Goal: Information Seeking & Learning: Find specific fact

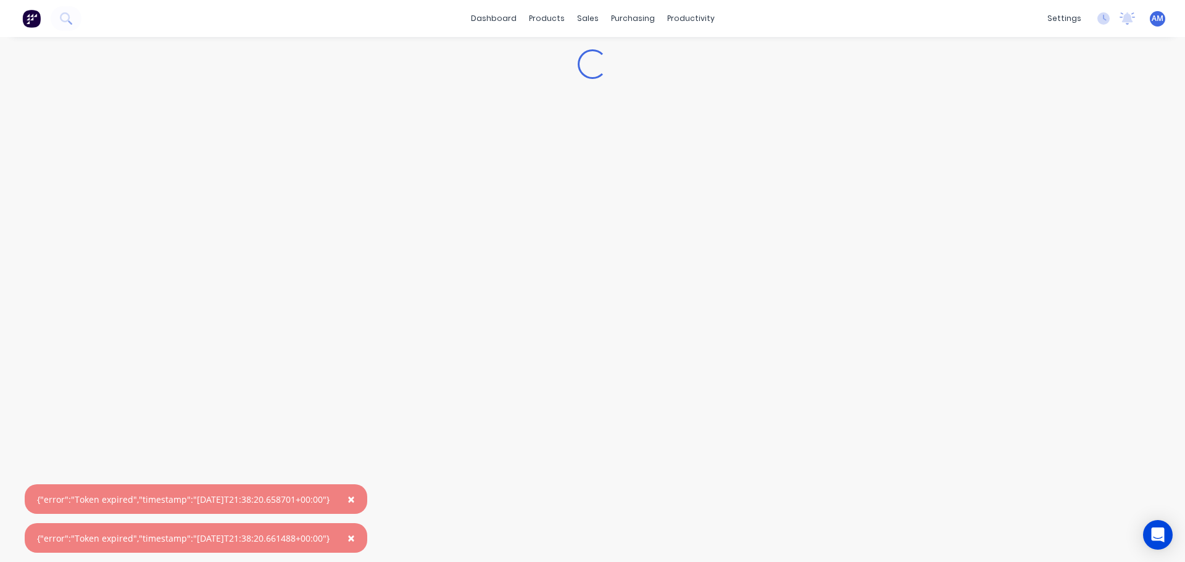
click at [355, 500] on span "×" at bounding box center [350, 499] width 7 height 17
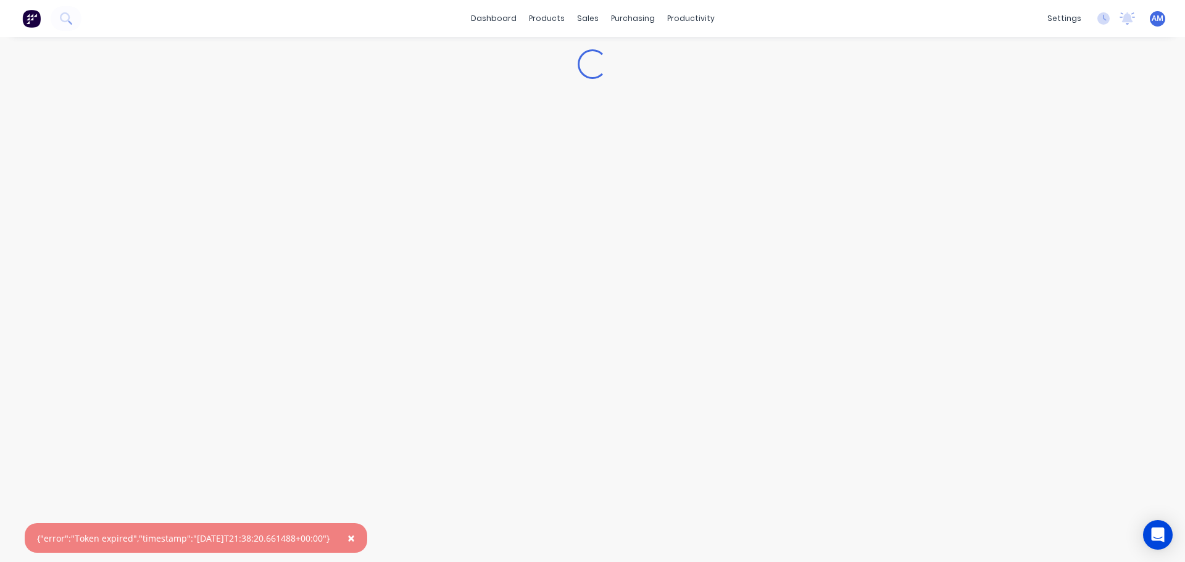
click at [355, 539] on span "×" at bounding box center [350, 537] width 7 height 17
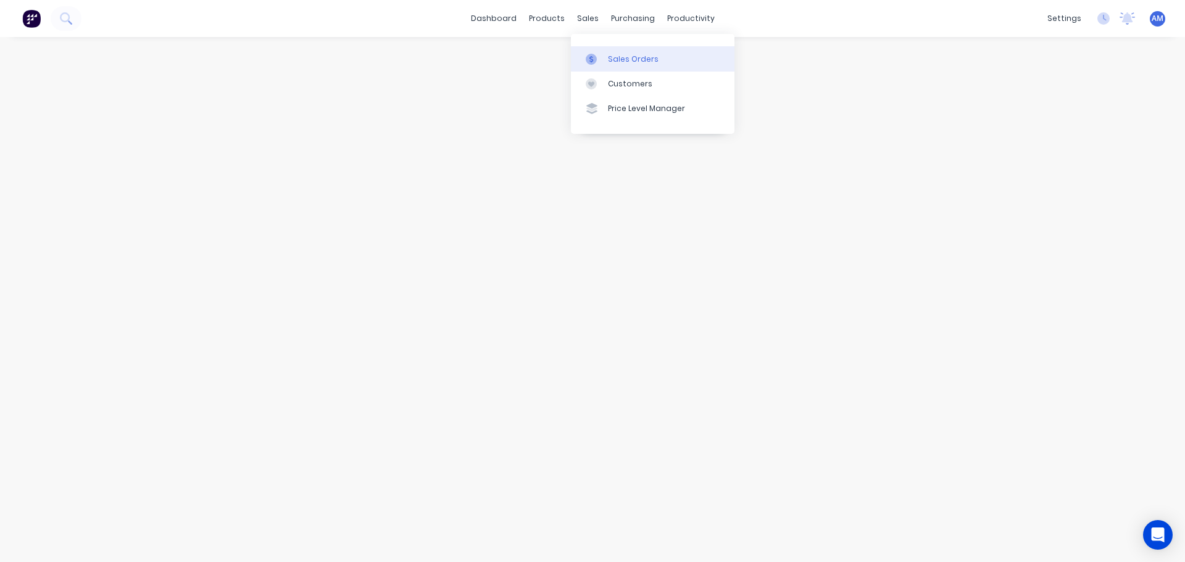
click at [621, 57] on div "Sales Orders" at bounding box center [633, 59] width 51 height 11
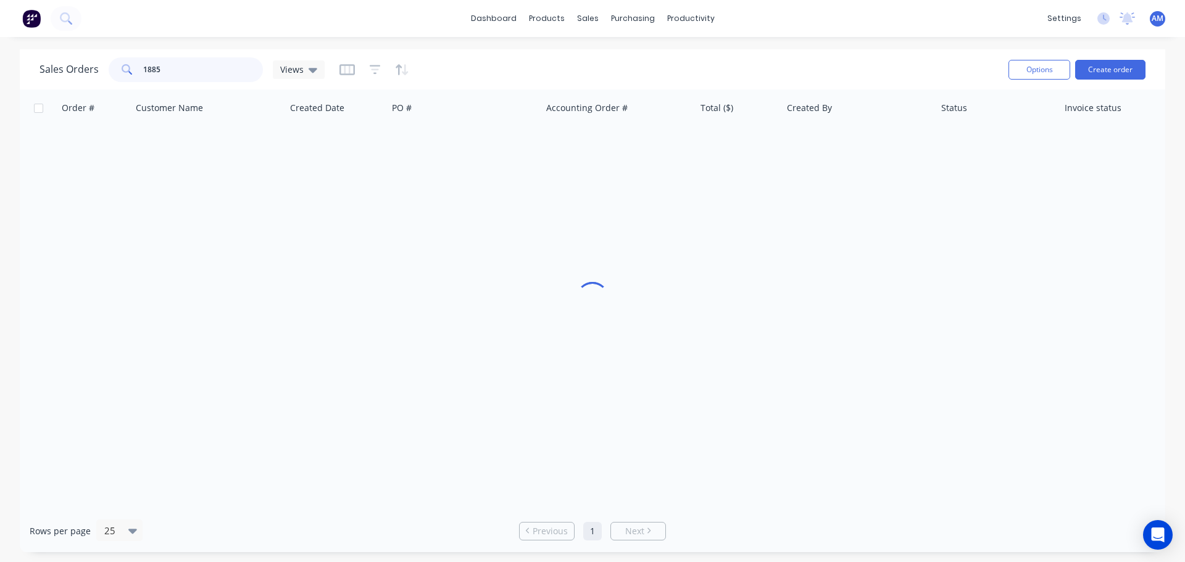
drag, startPoint x: 186, startPoint y: 64, endPoint x: 138, endPoint y: 68, distance: 48.4
click at [138, 68] on div "1885" at bounding box center [186, 69] width 154 height 25
paste input "995879"
type input "995879"
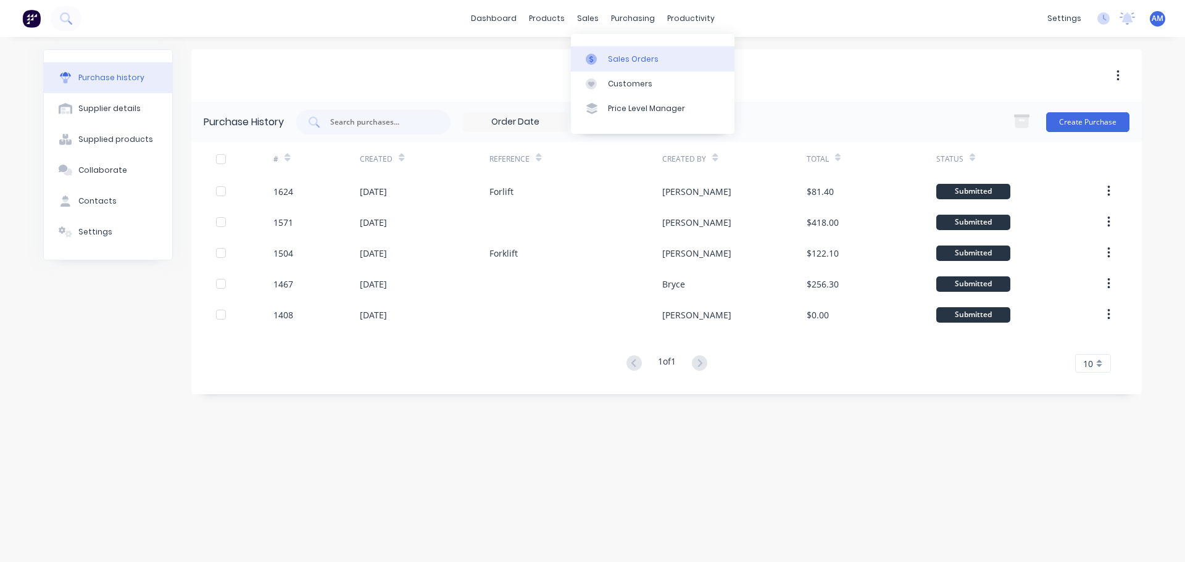
click at [625, 58] on div "Sales Orders" at bounding box center [633, 59] width 51 height 11
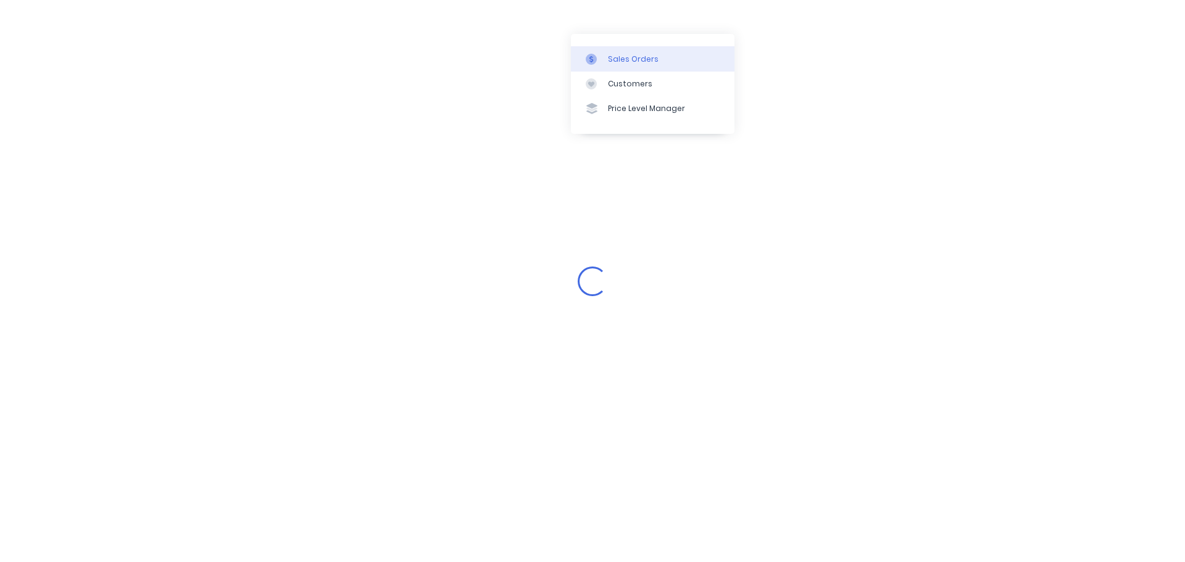
click at [621, 58] on div "Sales Orders" at bounding box center [633, 59] width 51 height 11
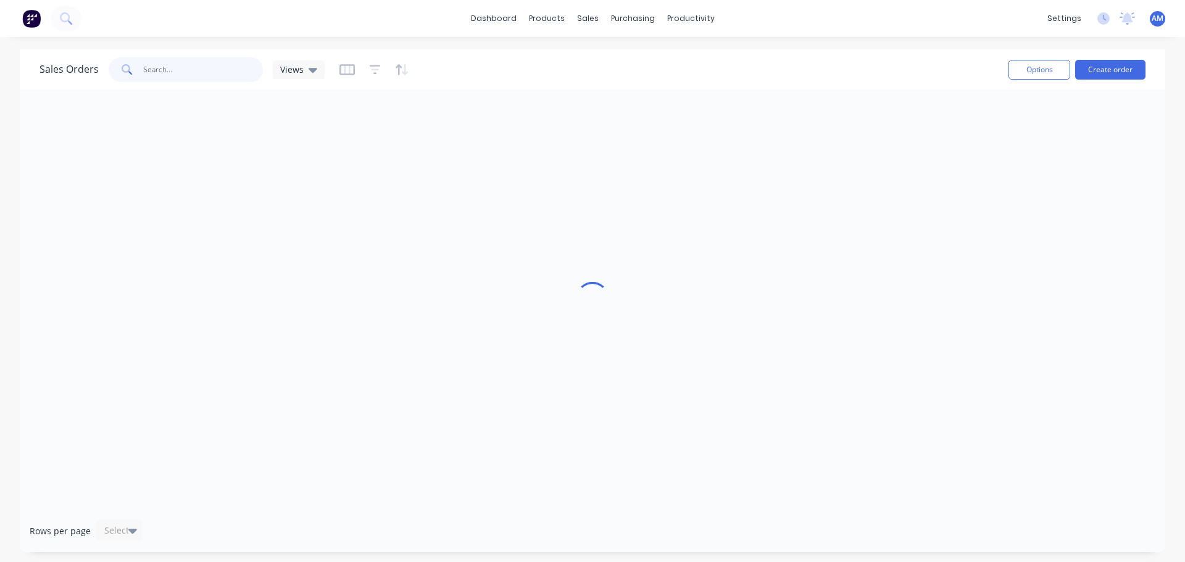
click at [175, 69] on input "text" at bounding box center [203, 69] width 120 height 25
paste input "995879"
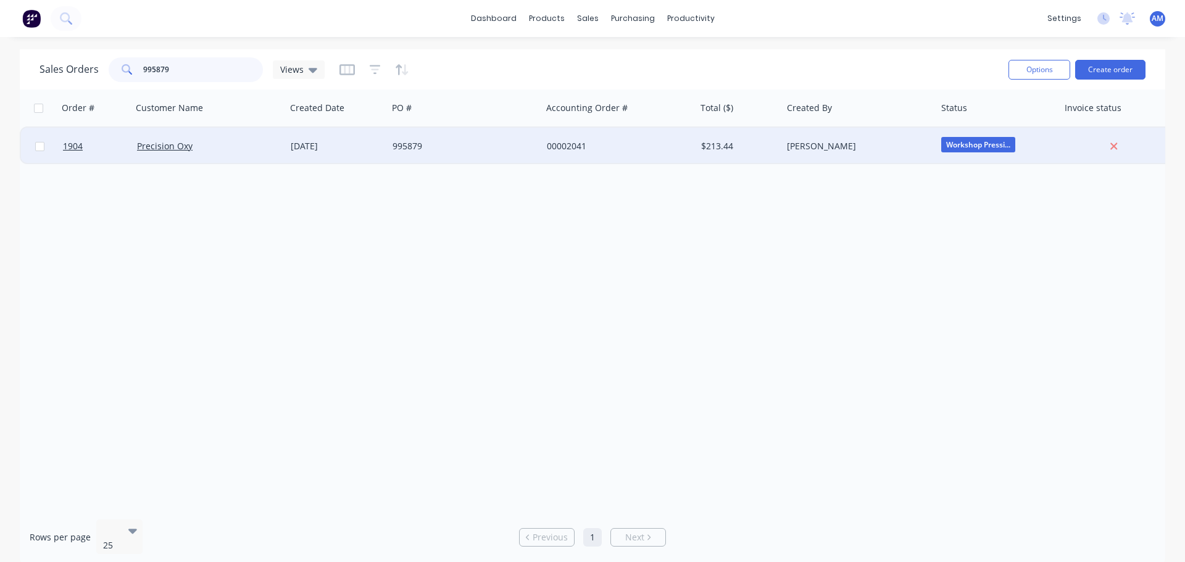
type input "995879"
click at [570, 146] on div "00002041" at bounding box center [615, 146] width 137 height 12
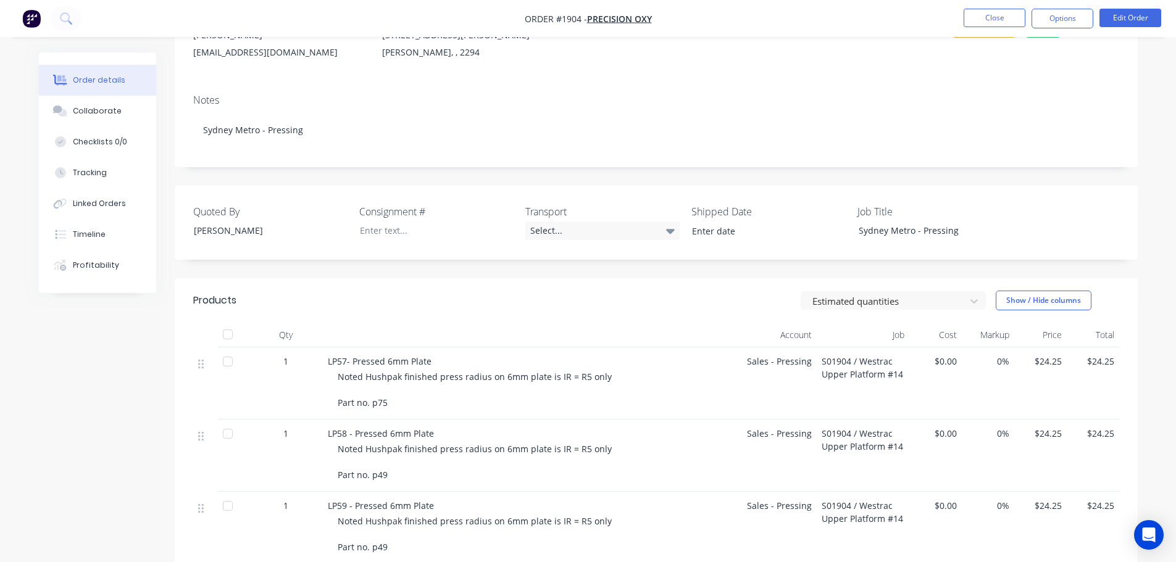
scroll to position [144, 0]
click at [547, 229] on div "Select..." at bounding box center [602, 232] width 154 height 19
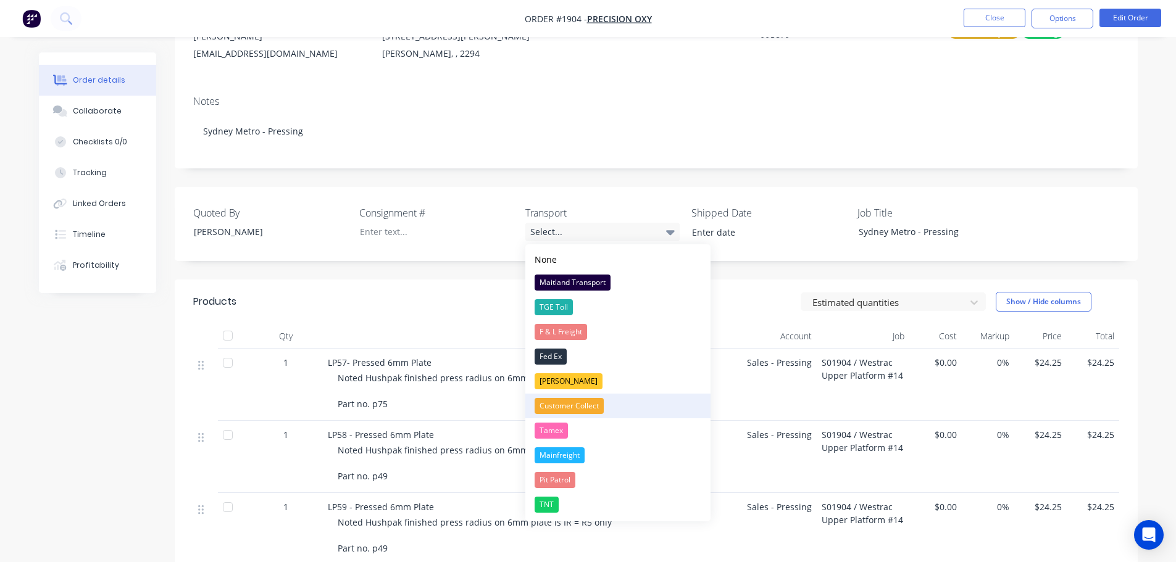
click at [564, 401] on div "Customer Collect" at bounding box center [568, 406] width 69 height 16
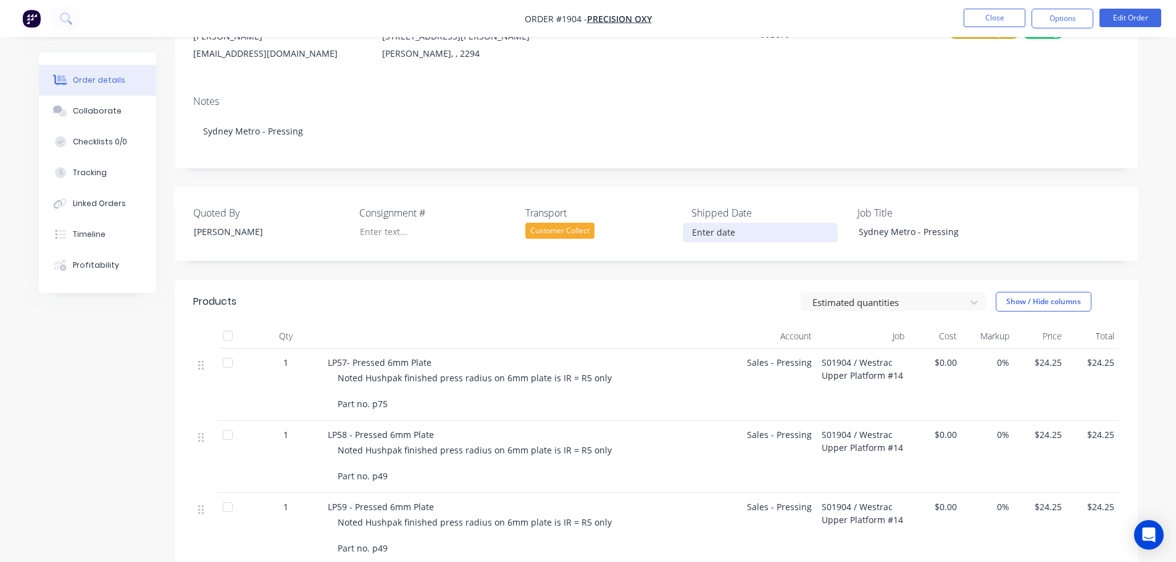
click at [708, 234] on input at bounding box center [760, 232] width 154 height 19
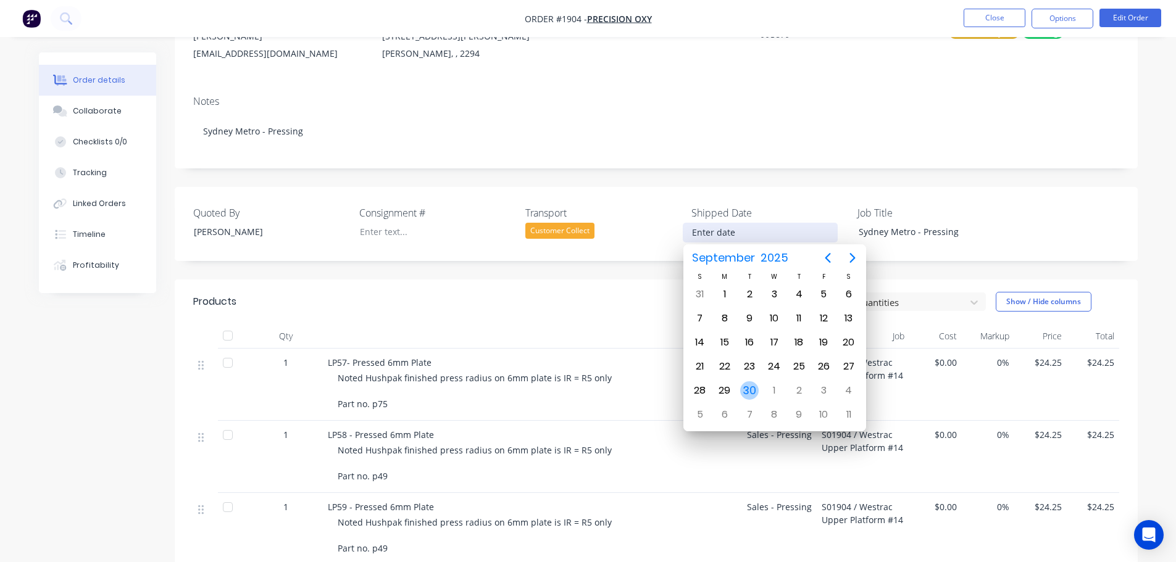
click at [747, 388] on div "30" at bounding box center [749, 390] width 19 height 19
type input "[DATE]"
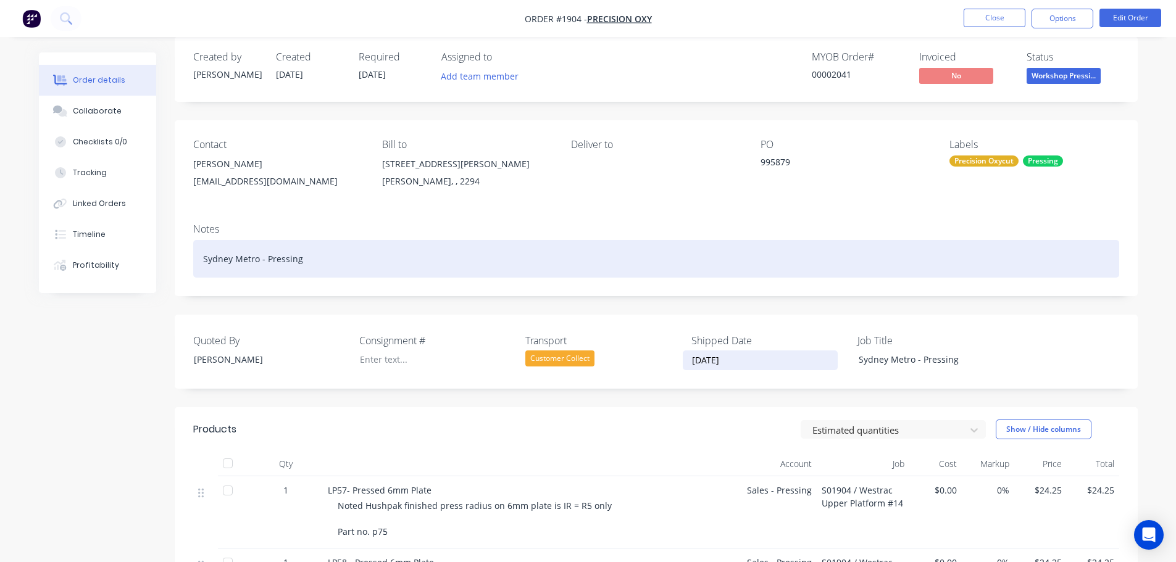
scroll to position [0, 0]
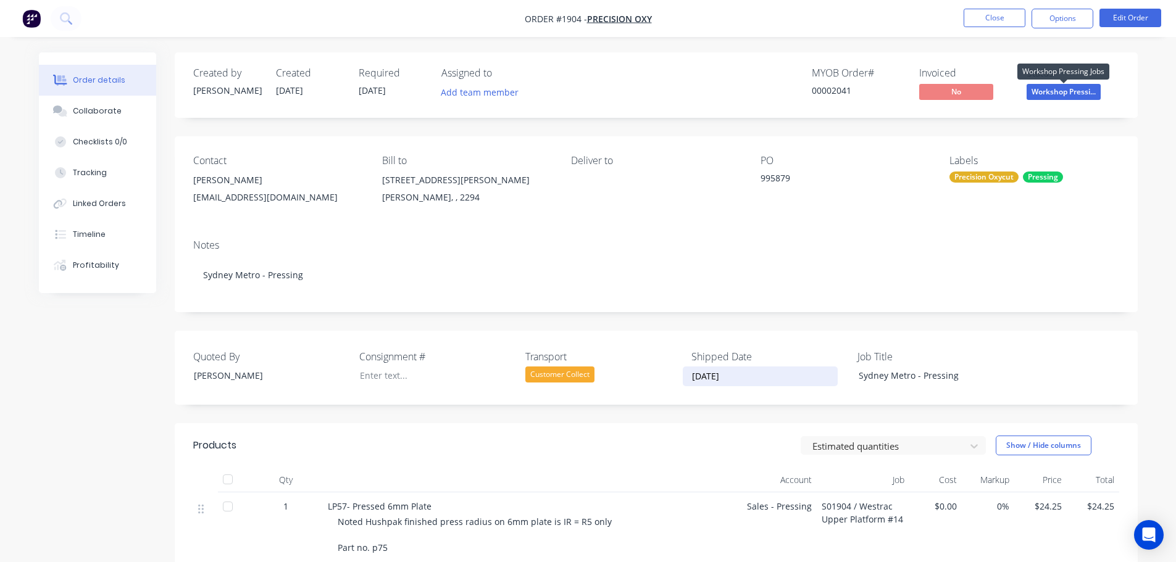
click at [1064, 91] on span "Workshop Pressi..." at bounding box center [1063, 91] width 74 height 15
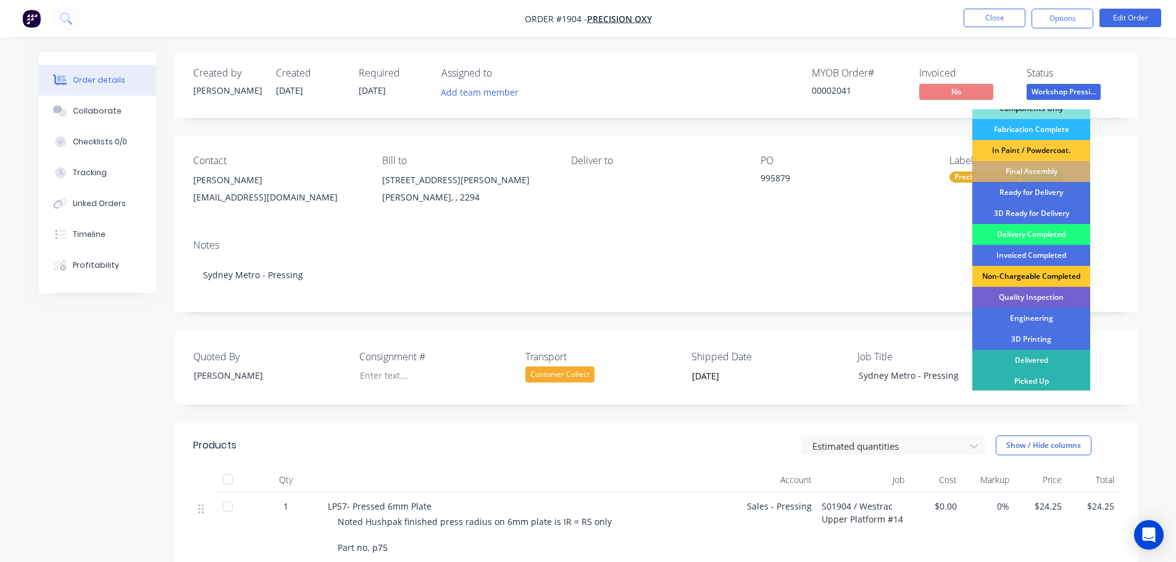
scroll to position [159, 0]
click at [1041, 233] on div "Delivery Completed" at bounding box center [1031, 233] width 118 height 21
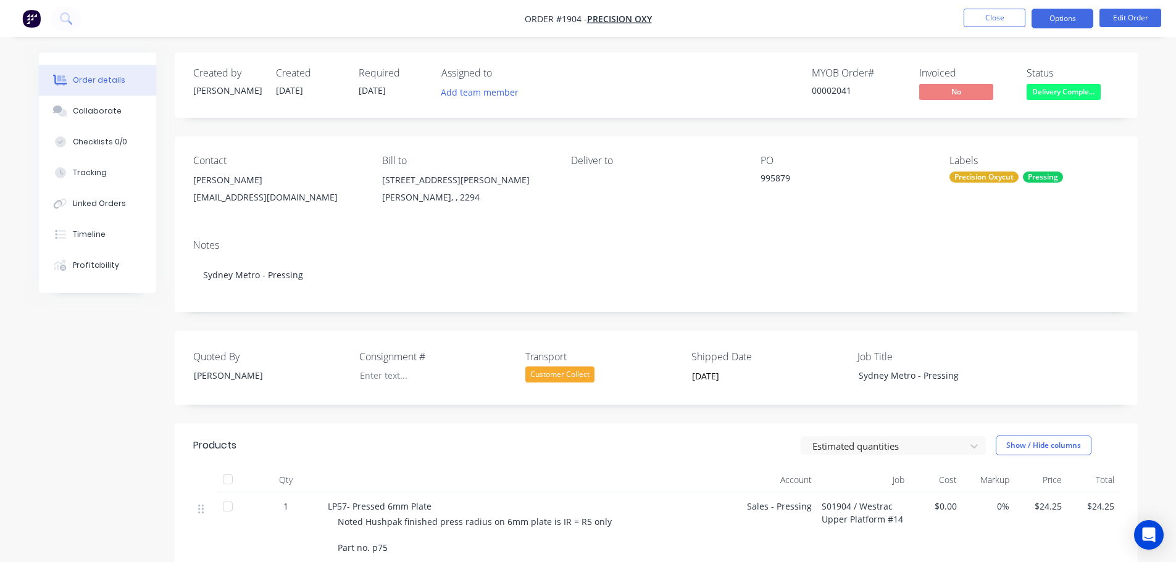
click at [1060, 17] on button "Options" at bounding box center [1062, 19] width 62 height 20
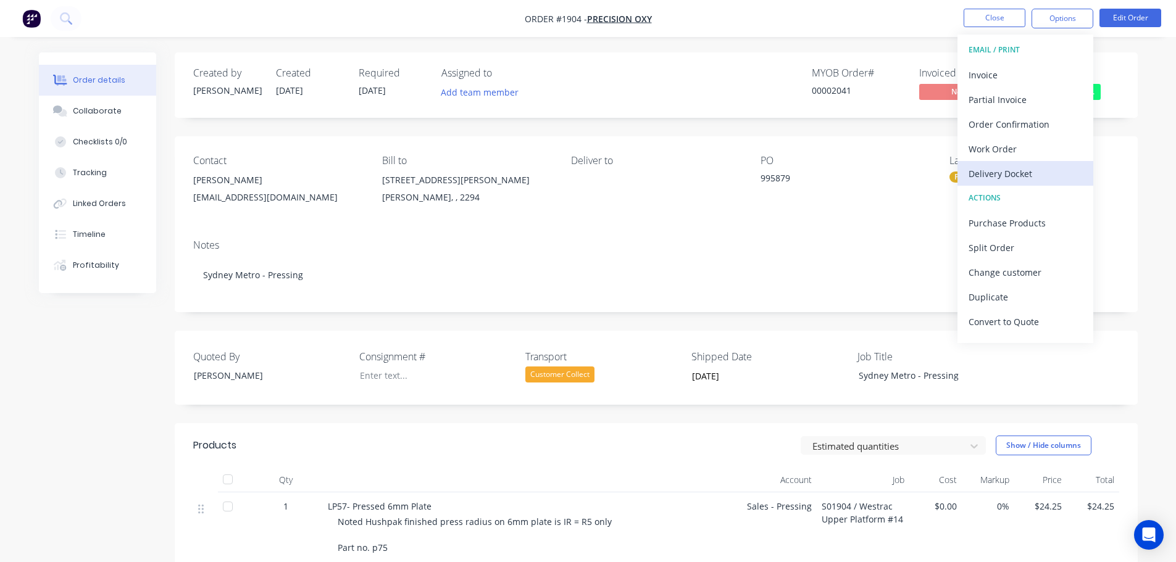
click at [1022, 172] on div "Delivery Docket" at bounding box center [1025, 174] width 114 height 18
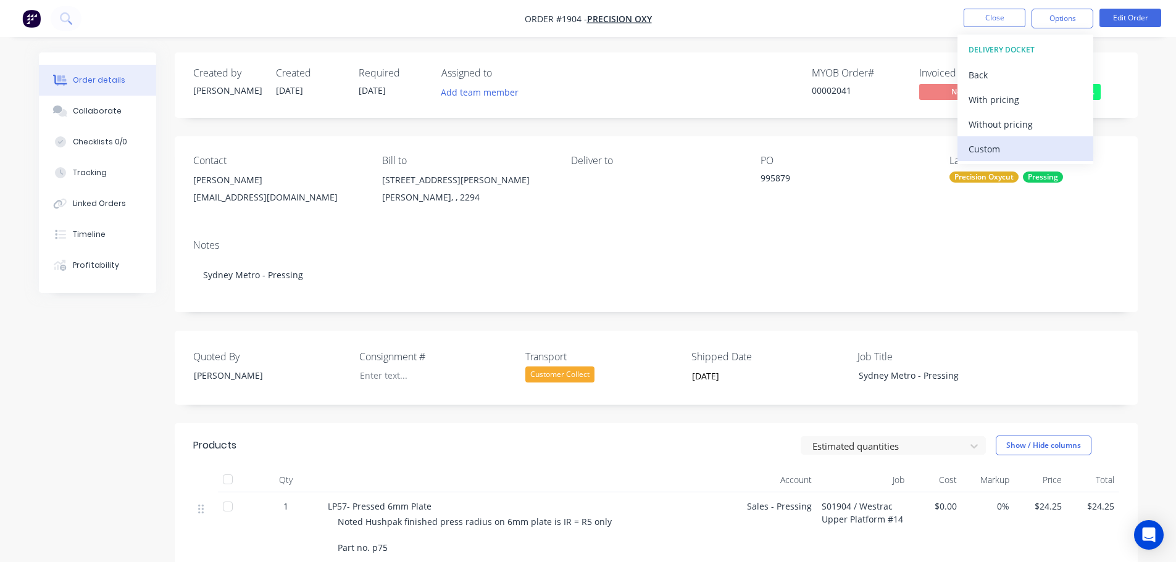
click at [1015, 142] on div "Custom" at bounding box center [1025, 149] width 114 height 18
click at [1011, 127] on div "Without pricing" at bounding box center [1025, 124] width 114 height 18
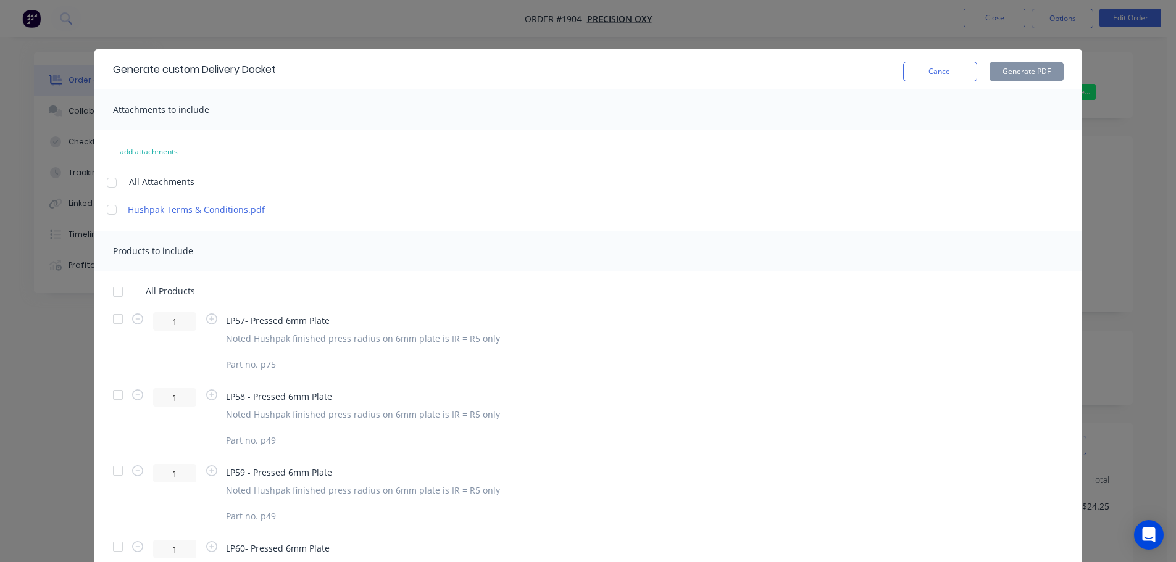
click at [112, 297] on div at bounding box center [118, 292] width 25 height 25
click at [1007, 78] on button "Generate PDF" at bounding box center [1026, 72] width 74 height 20
click at [958, 67] on button "Cancel" at bounding box center [940, 72] width 74 height 20
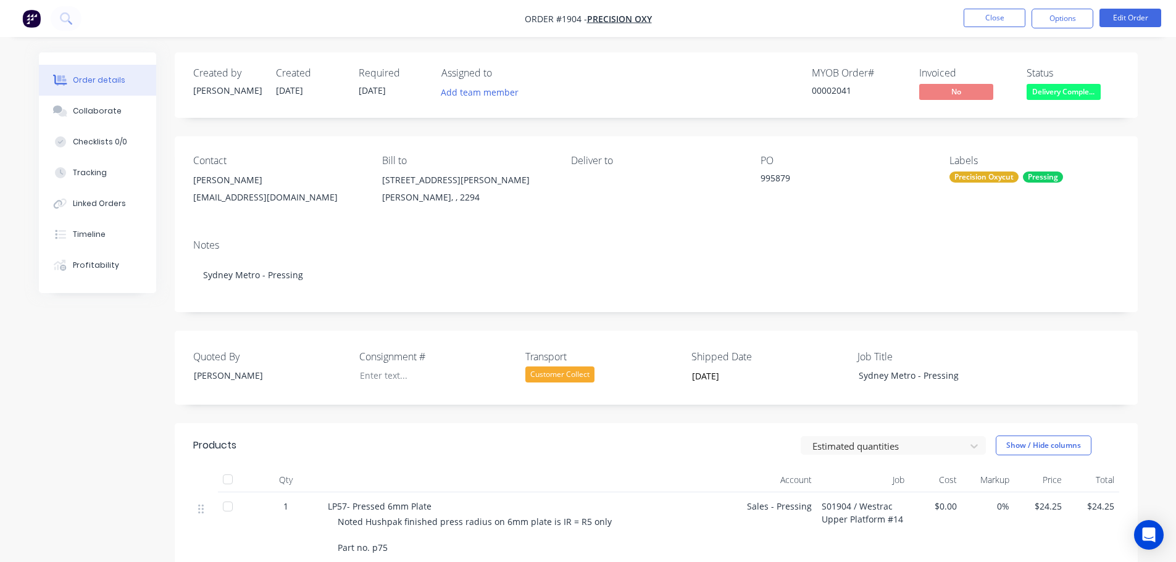
click at [222, 485] on div at bounding box center [227, 479] width 25 height 25
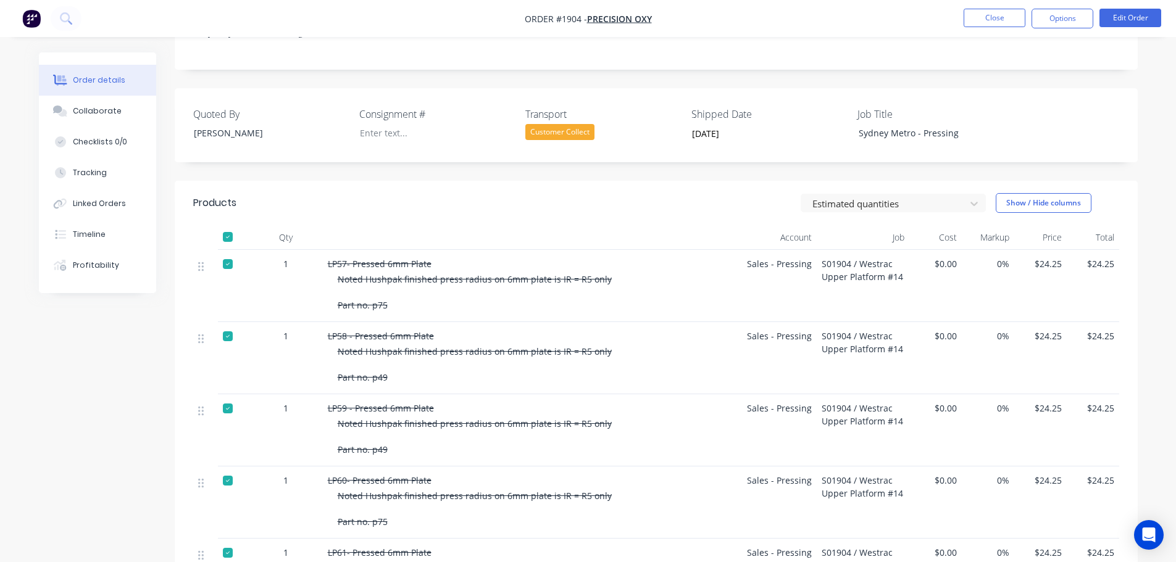
scroll to position [247, 0]
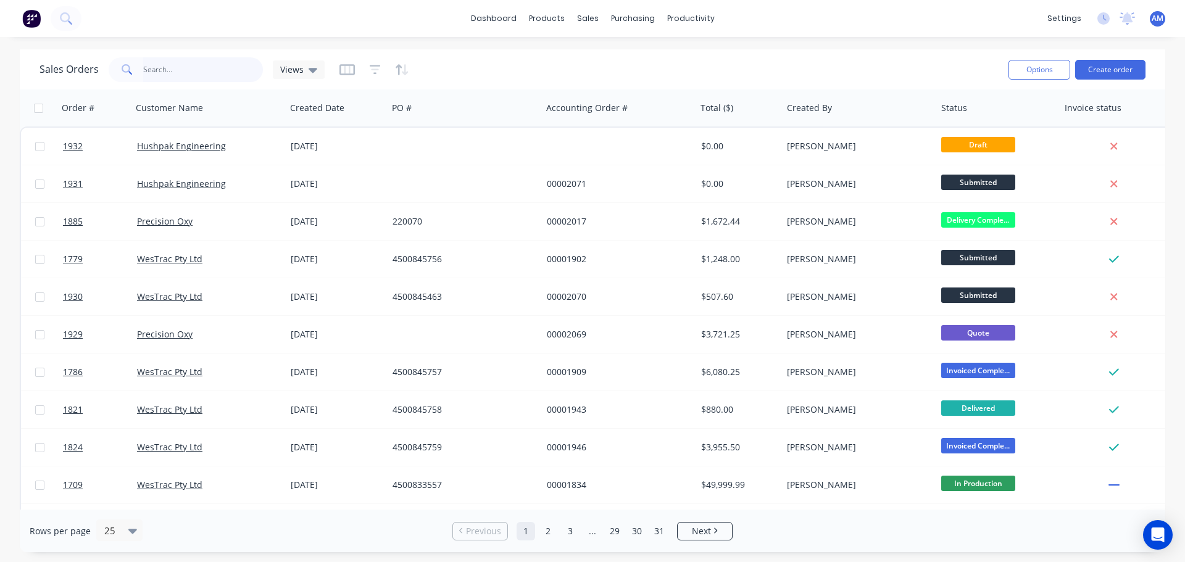
click at [212, 64] on input "text" at bounding box center [203, 69] width 120 height 25
type input "1660"
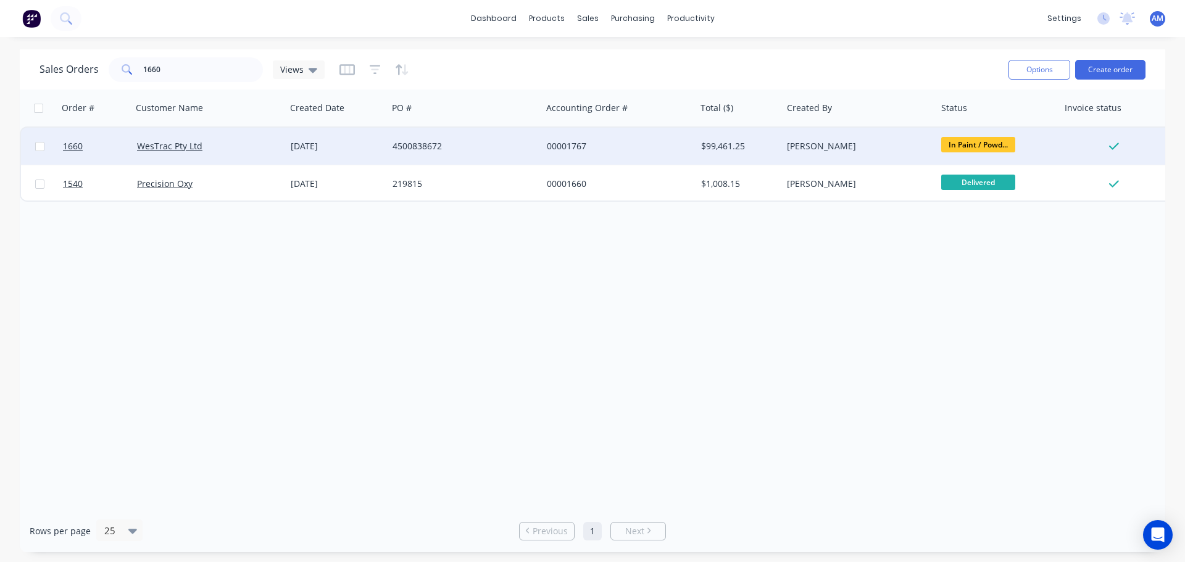
drag, startPoint x: 405, startPoint y: 38, endPoint x: 331, endPoint y: 139, distance: 124.5
click at [331, 139] on div "[DATE]" at bounding box center [337, 146] width 102 height 37
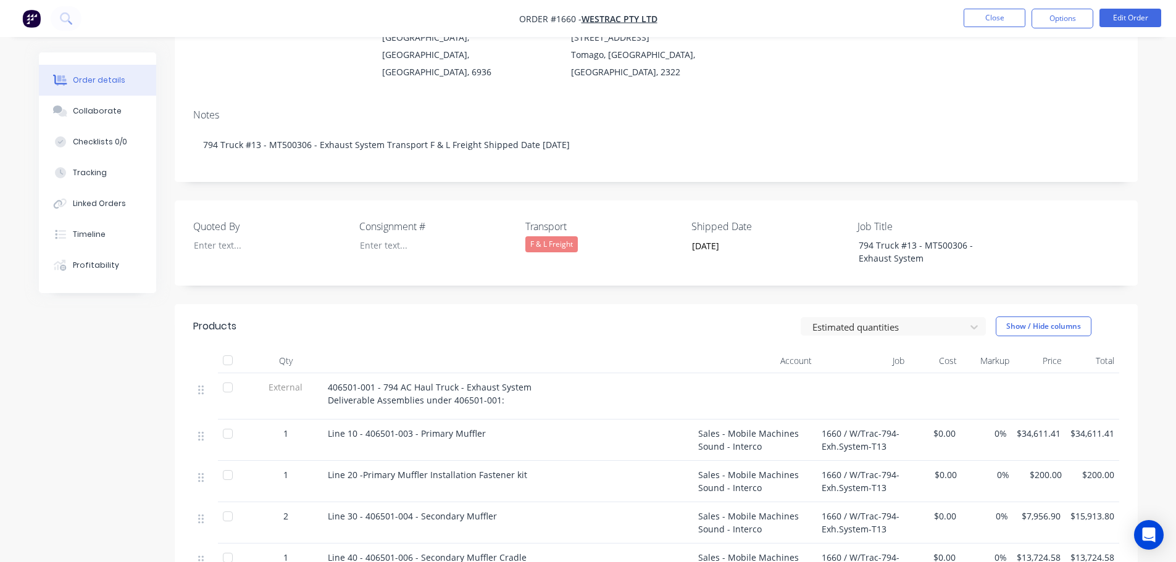
scroll to position [185, 0]
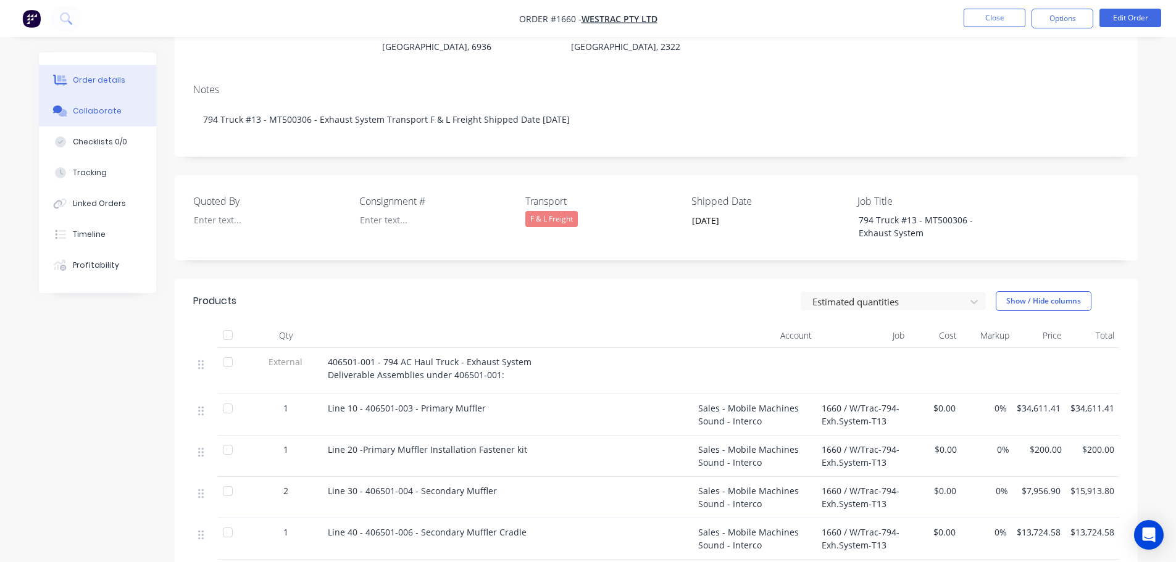
click at [102, 107] on div "Collaborate" at bounding box center [97, 111] width 49 height 11
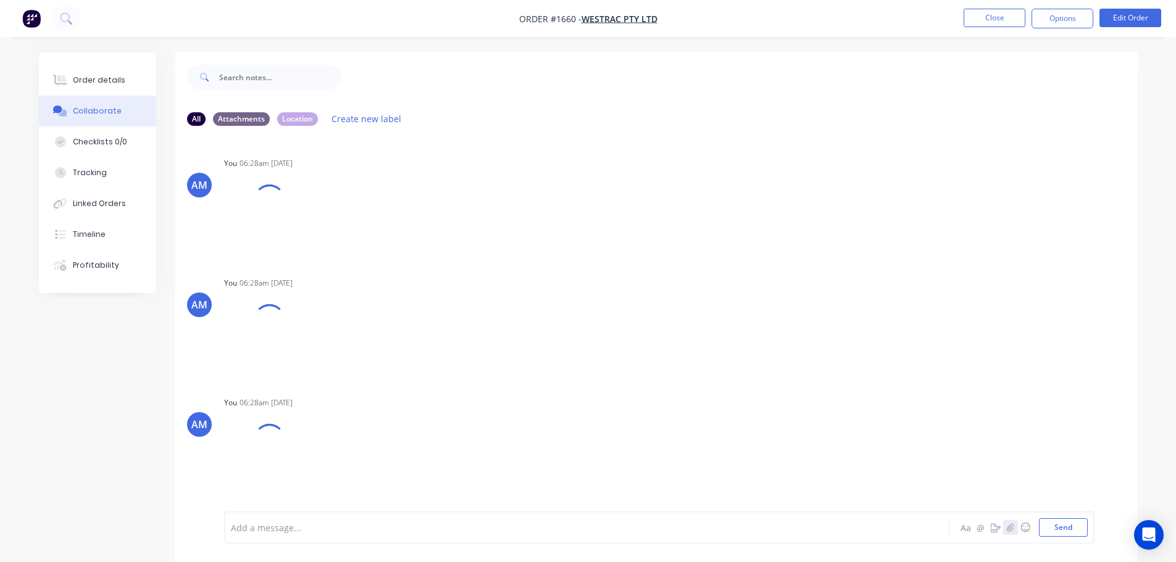
click at [1010, 528] on icon "button" at bounding box center [1009, 527] width 7 height 9
click at [1063, 526] on button "Send" at bounding box center [1063, 527] width 49 height 19
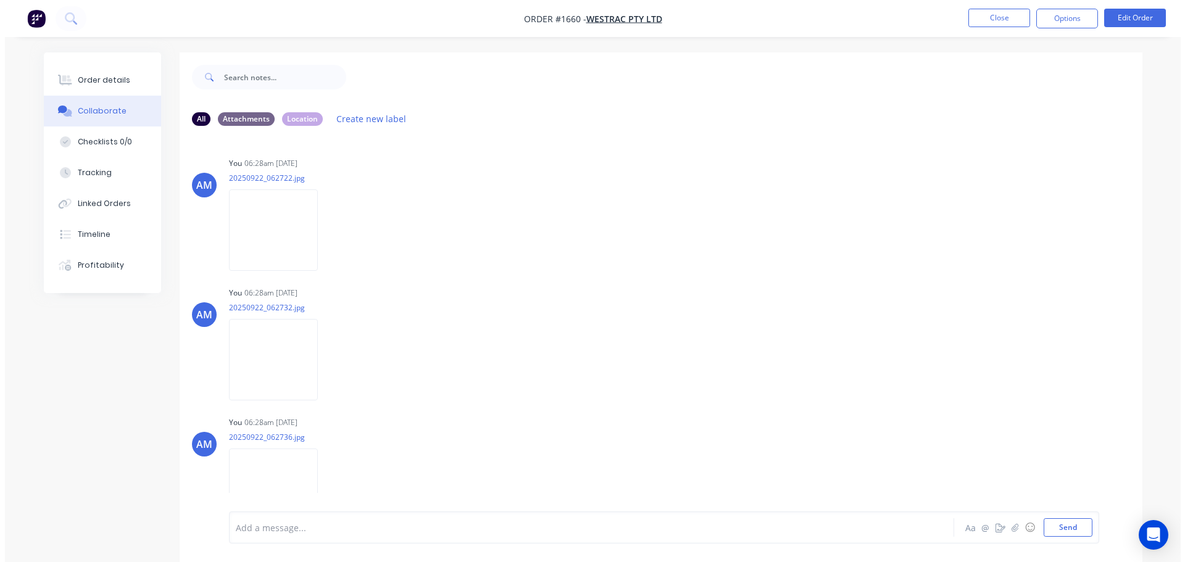
scroll to position [931, 0]
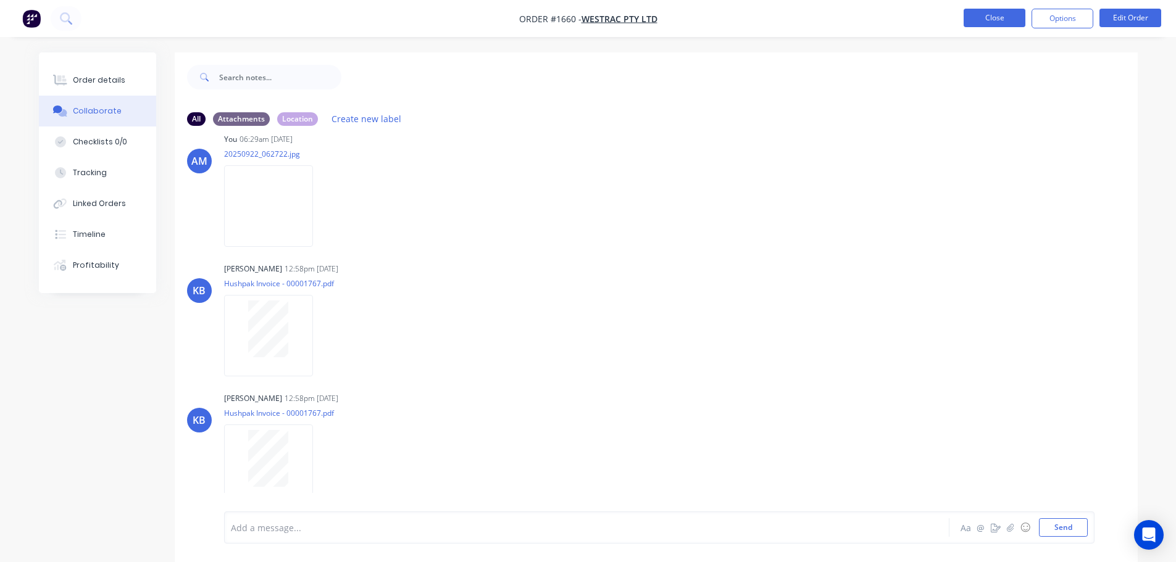
click at [986, 22] on button "Close" at bounding box center [994, 18] width 62 height 19
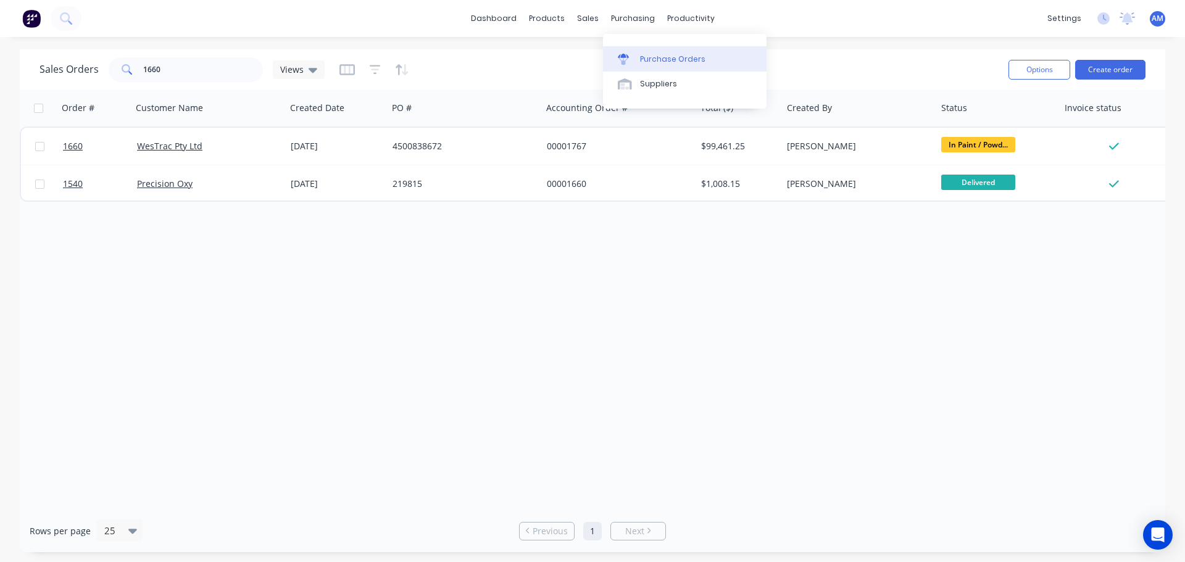
click at [656, 54] on div "Purchase Orders" at bounding box center [672, 59] width 65 height 11
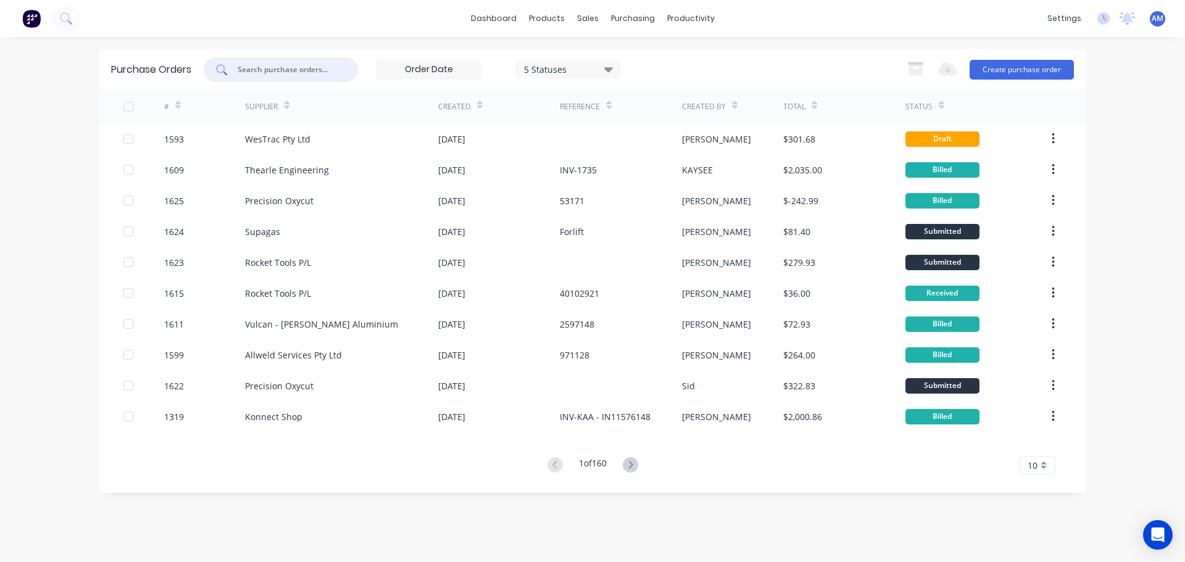
click at [294, 69] on input "text" at bounding box center [287, 70] width 102 height 12
type input "1607"
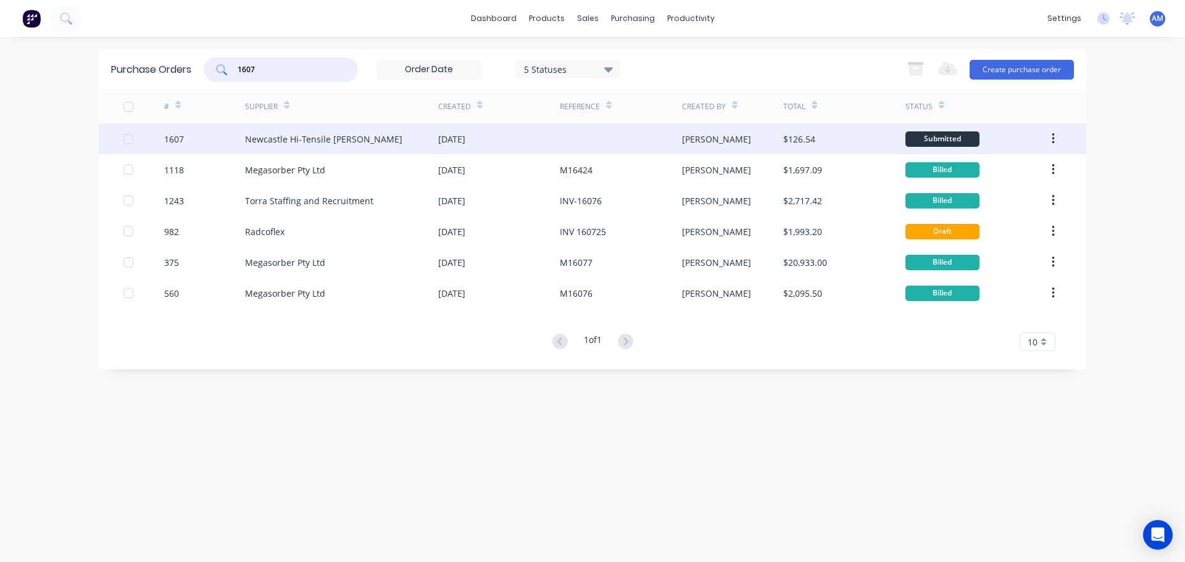
click at [459, 139] on div "[DATE]" at bounding box center [451, 139] width 27 height 13
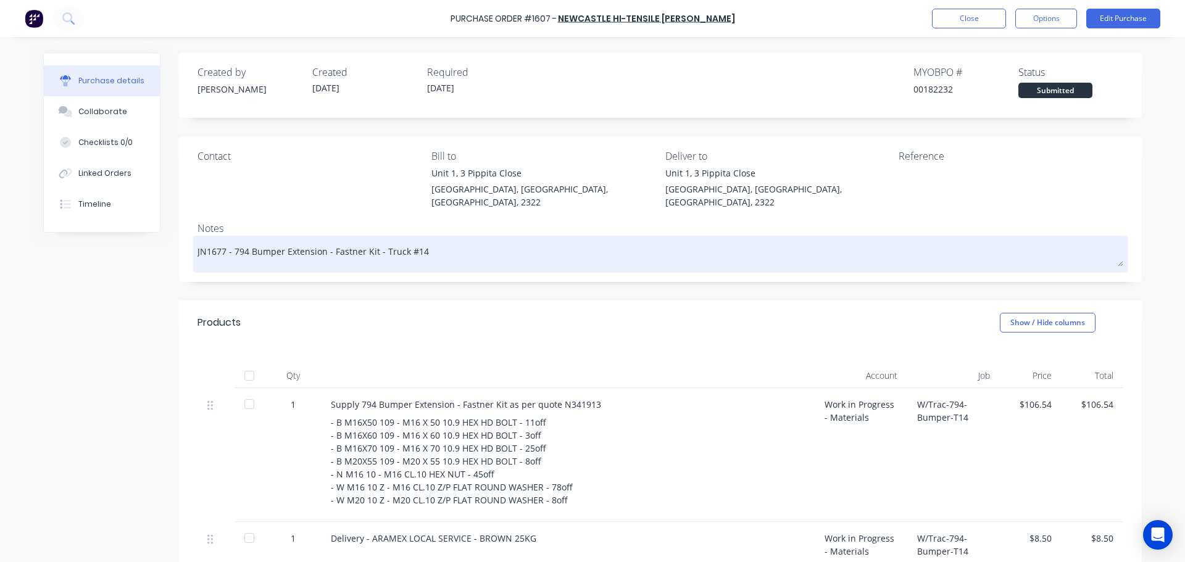
drag, startPoint x: 420, startPoint y: 239, endPoint x: 191, endPoint y: 236, distance: 229.0
click at [197, 239] on div "JN1677 - 794 Bumper Extension - Fastner Kit - Truck #14" at bounding box center [660, 254] width 926 height 31
click at [199, 239] on textarea "JN1677 - 794 Bumper Extension - Fastner Kit - Truck #14" at bounding box center [660, 253] width 926 height 28
click at [201, 239] on textarea "JN1677 - 794 Bumper Extension - Fastner Kit - Truck #14" at bounding box center [660, 253] width 926 height 28
drag, startPoint x: 189, startPoint y: 239, endPoint x: 235, endPoint y: 241, distance: 45.7
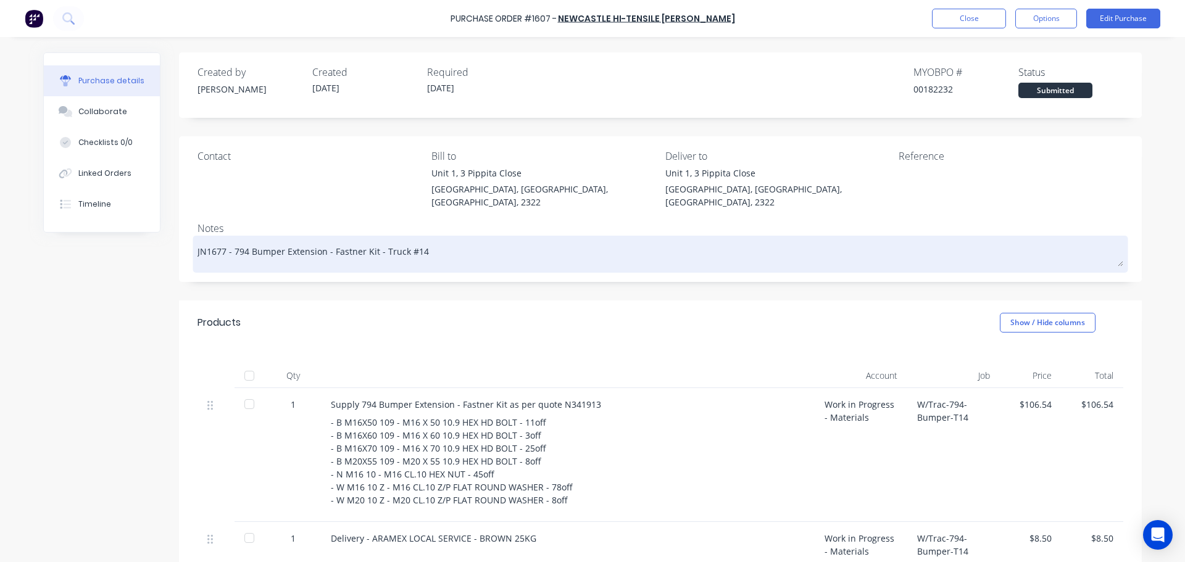
click at [236, 241] on div "JN1677 - 794 Bumper Extension - Fastner Kit - Truck #14" at bounding box center [660, 254] width 926 height 31
drag, startPoint x: 191, startPoint y: 241, endPoint x: 215, endPoint y: 241, distance: 24.7
click at [215, 241] on div "JN1677 - 794 Bumper Extension - Fastner Kit - Truck #14" at bounding box center [660, 254] width 926 height 31
drag, startPoint x: 193, startPoint y: 241, endPoint x: 421, endPoint y: 241, distance: 228.3
click at [421, 241] on textarea "JN1677 - 794 Bumper Extension - Fastner Kit - Truck #14" at bounding box center [660, 253] width 926 height 28
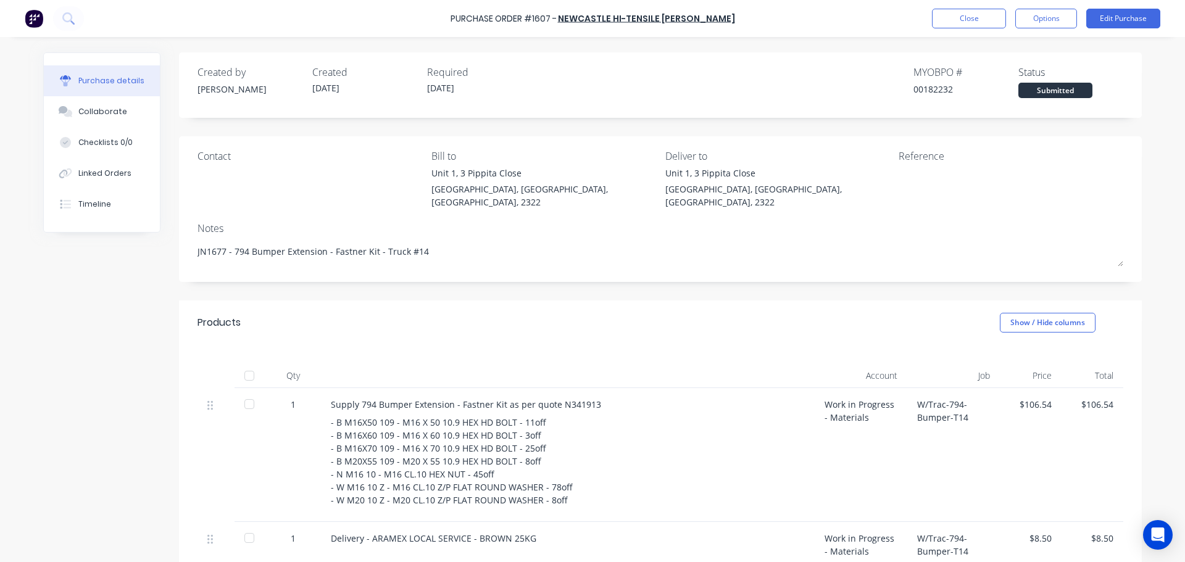
click at [249, 365] on div at bounding box center [249, 375] width 25 height 25
type textarea "x"
click at [964, 12] on button "Close" at bounding box center [969, 19] width 74 height 20
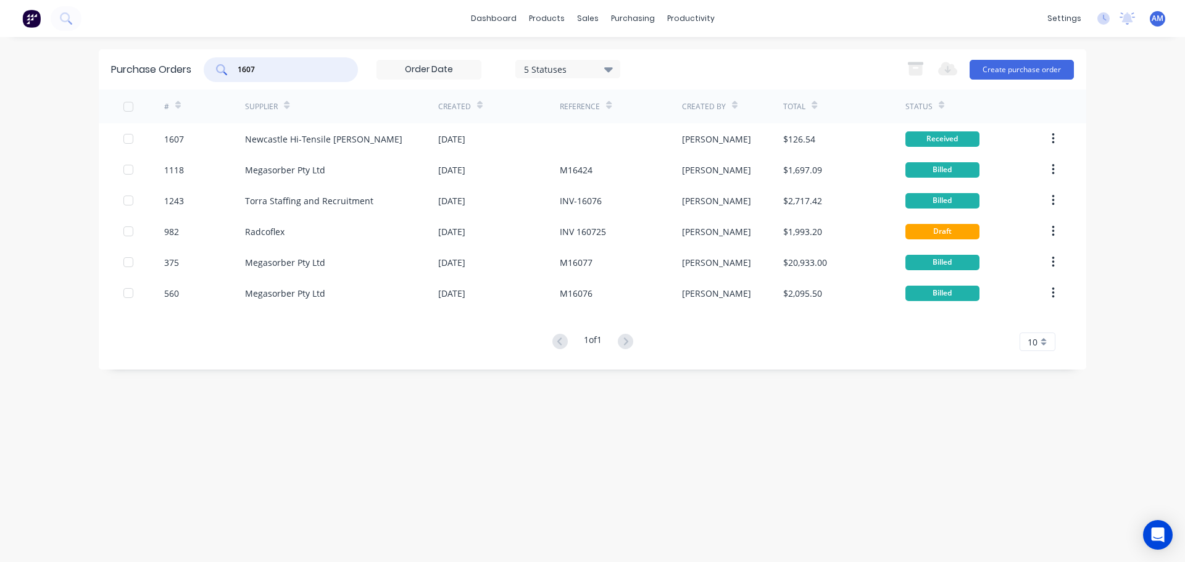
drag, startPoint x: 268, startPoint y: 73, endPoint x: 234, endPoint y: 68, distance: 33.7
click at [234, 68] on div "1607" at bounding box center [281, 69] width 154 height 25
type input "1603"
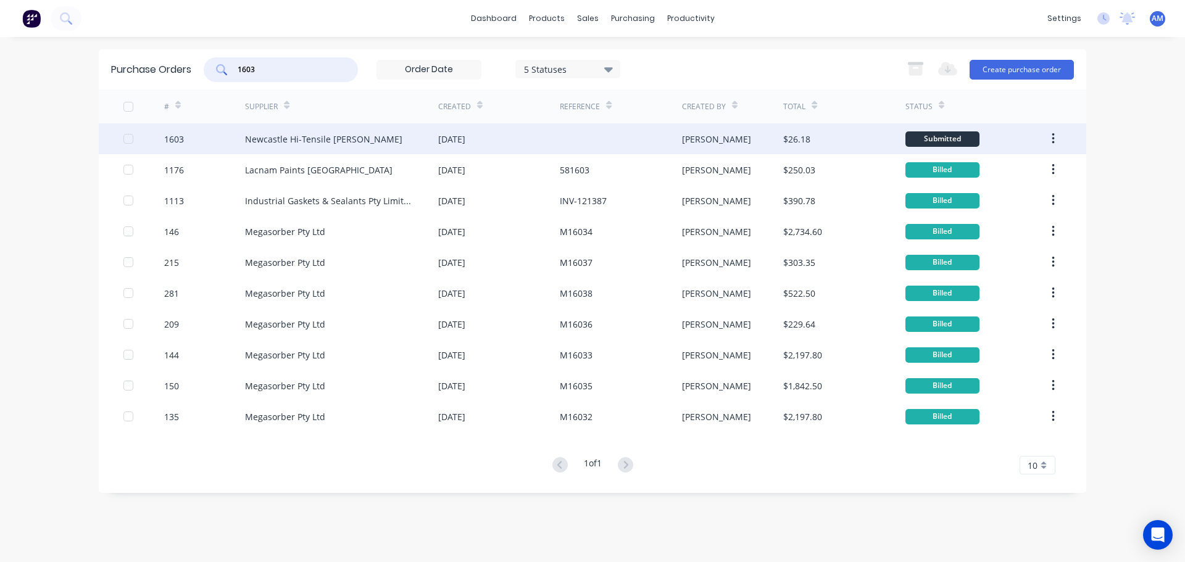
click at [338, 145] on div "Newcastle Hi-Tensile Bolt Coy" at bounding box center [323, 139] width 157 height 13
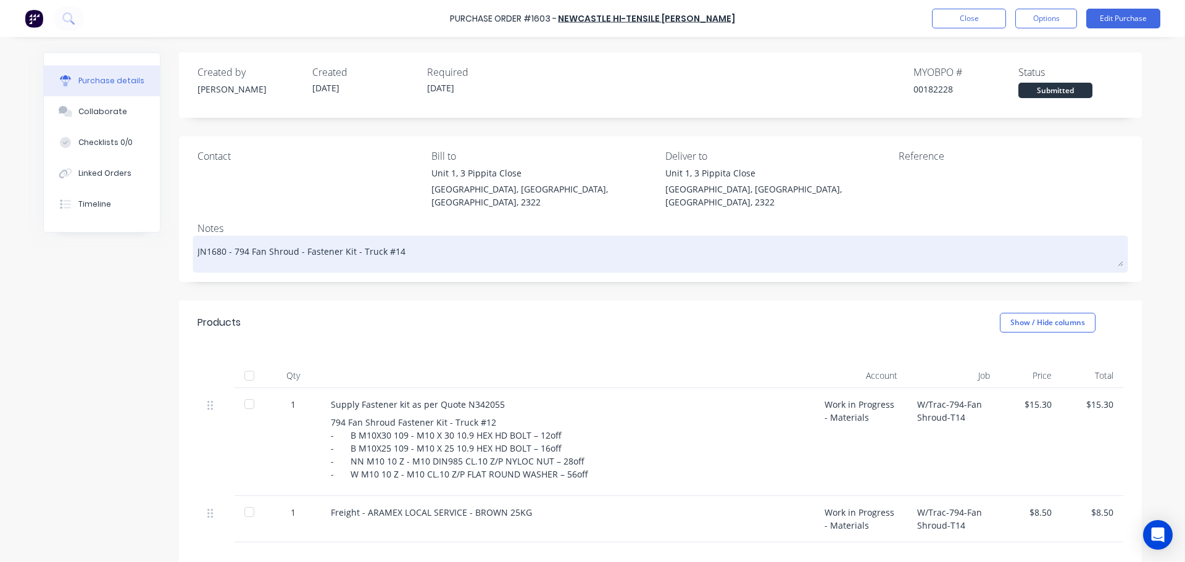
drag, startPoint x: 370, startPoint y: 236, endPoint x: 194, endPoint y: 238, distance: 175.9
click at [197, 239] on textarea "JN1680 - 794 Fan Shroud - Fastener Kit - Truck #14" at bounding box center [660, 253] width 926 height 28
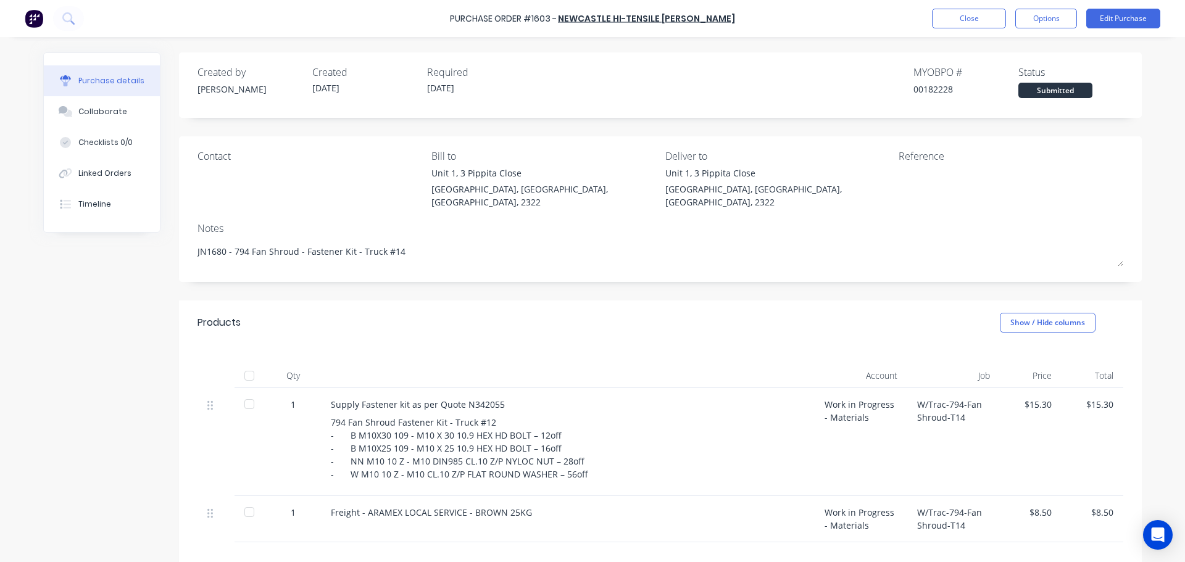
click at [248, 363] on div at bounding box center [249, 375] width 25 height 25
type textarea "x"
click at [956, 24] on button "Close" at bounding box center [969, 19] width 74 height 20
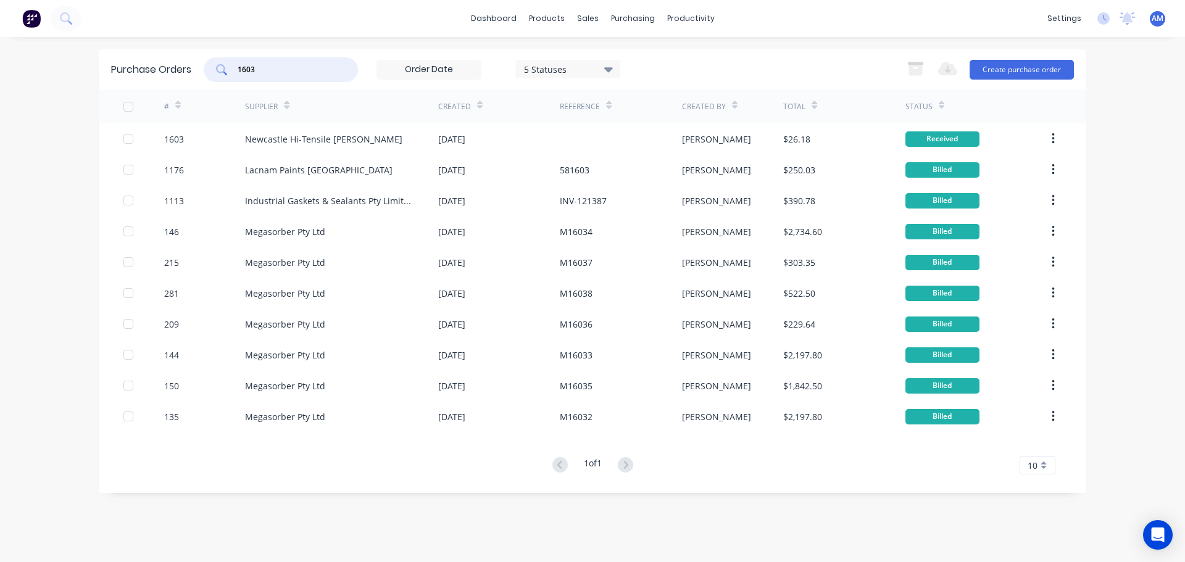
drag, startPoint x: 289, startPoint y: 68, endPoint x: 239, endPoint y: 70, distance: 50.6
click at [239, 70] on input "1603" at bounding box center [287, 70] width 102 height 12
type input "1604"
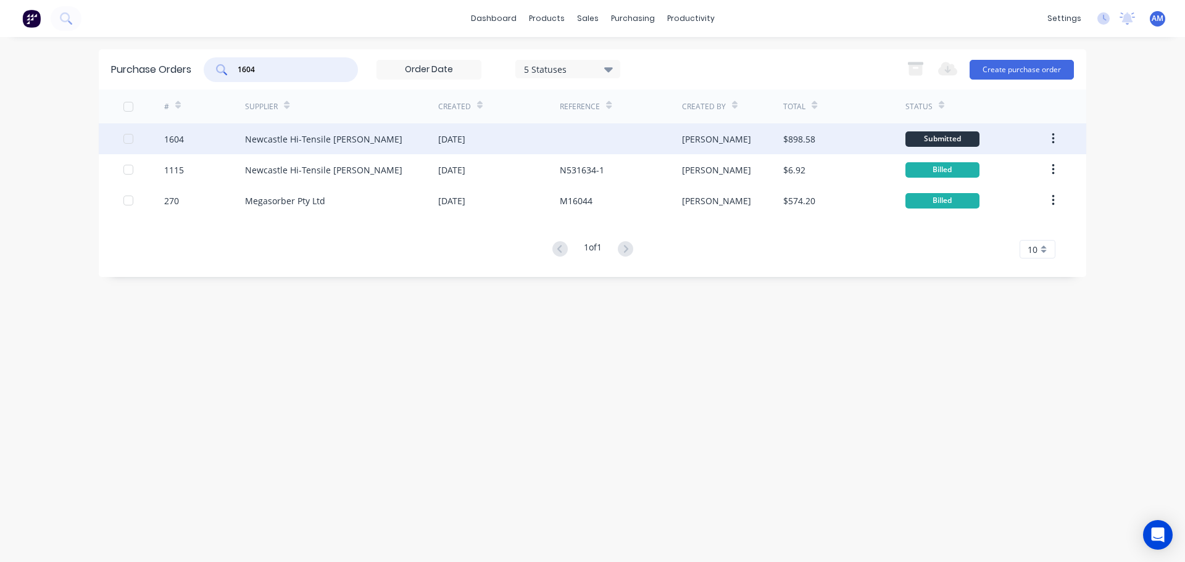
click at [338, 137] on div "Newcastle Hi-Tensile Bolt Coy" at bounding box center [323, 139] width 157 height 13
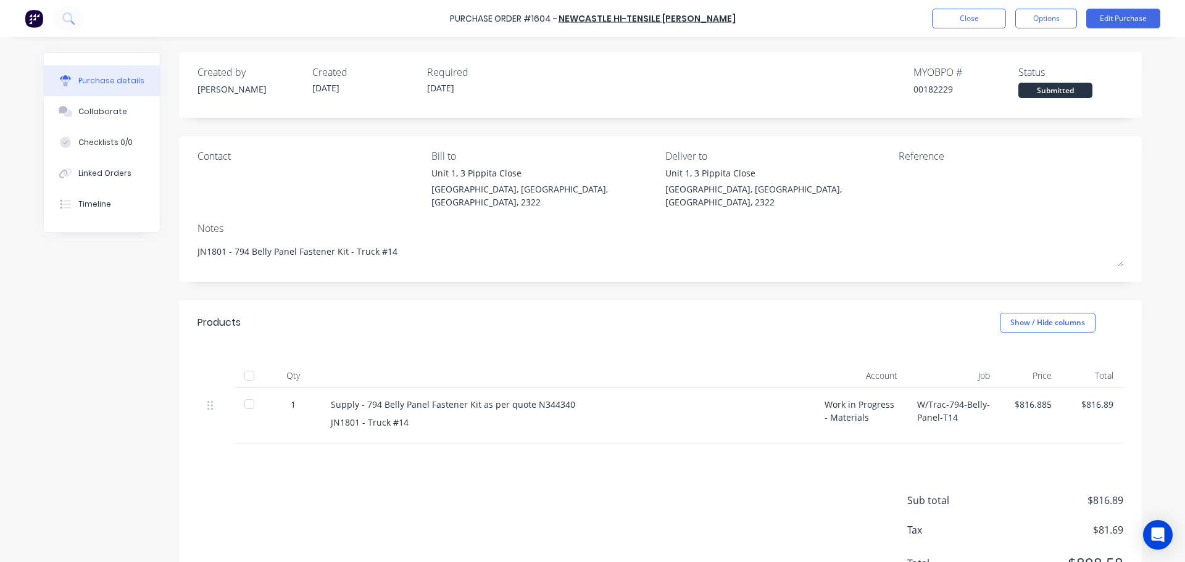
drag, startPoint x: 393, startPoint y: 240, endPoint x: 182, endPoint y: 231, distance: 211.2
click at [182, 231] on div "Contact Bill to Unit 1, 3 Pippita Close Beresfield, New South Wales, Australia,…" at bounding box center [660, 209] width 963 height 146
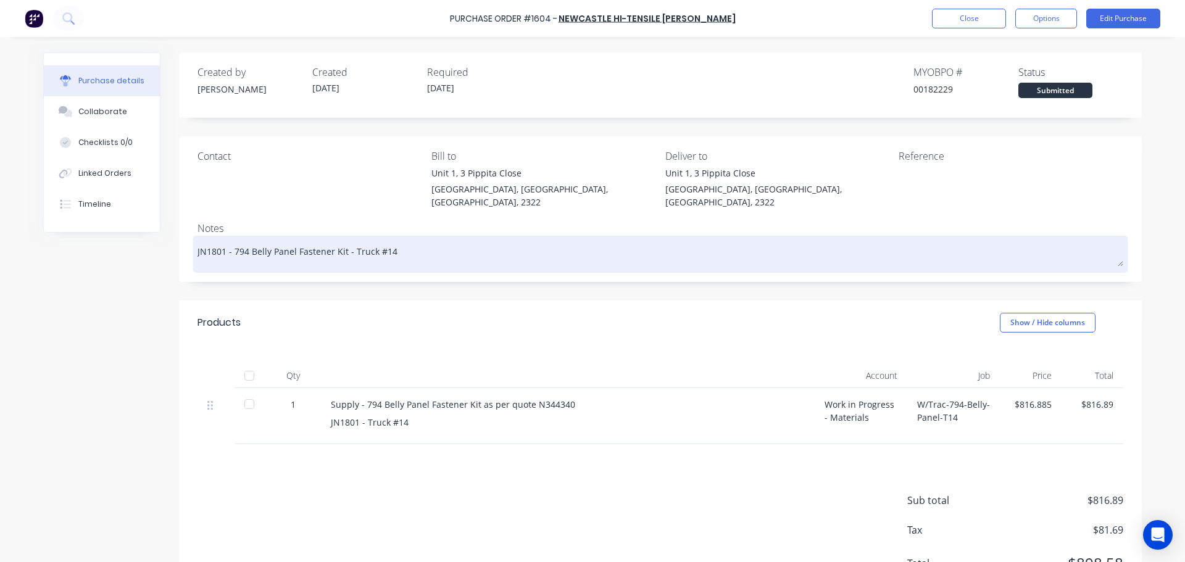
drag, startPoint x: 720, startPoint y: 246, endPoint x: 717, endPoint y: 241, distance: 6.4
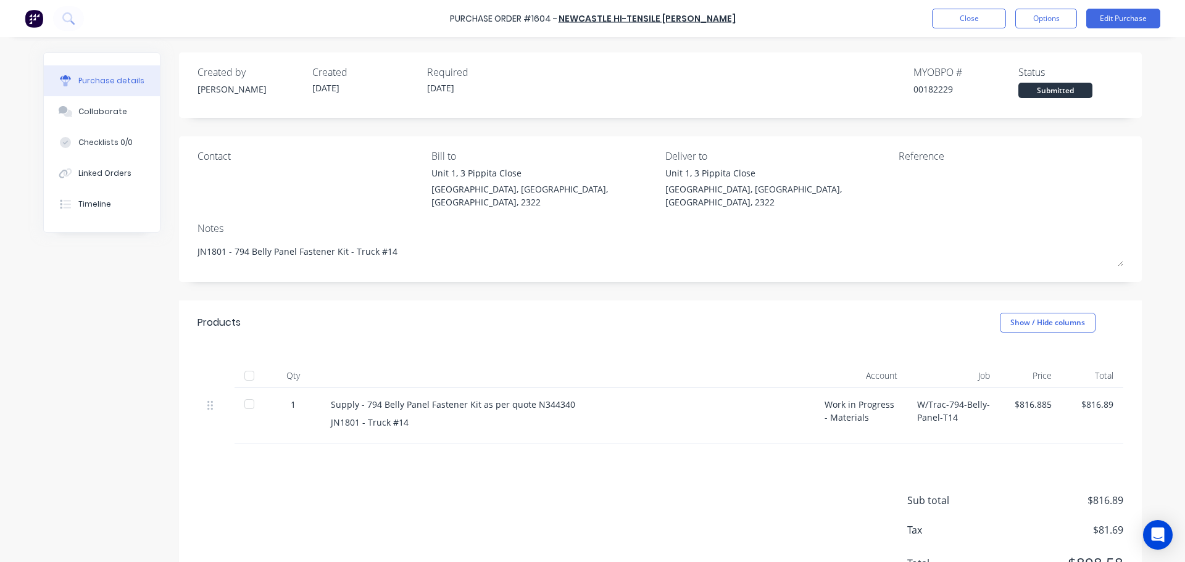
drag, startPoint x: 717, startPoint y: 241, endPoint x: 246, endPoint y: 363, distance: 487.2
click at [246, 363] on div at bounding box center [249, 375] width 25 height 25
type textarea "x"
click at [968, 18] on button "Close" at bounding box center [969, 19] width 74 height 20
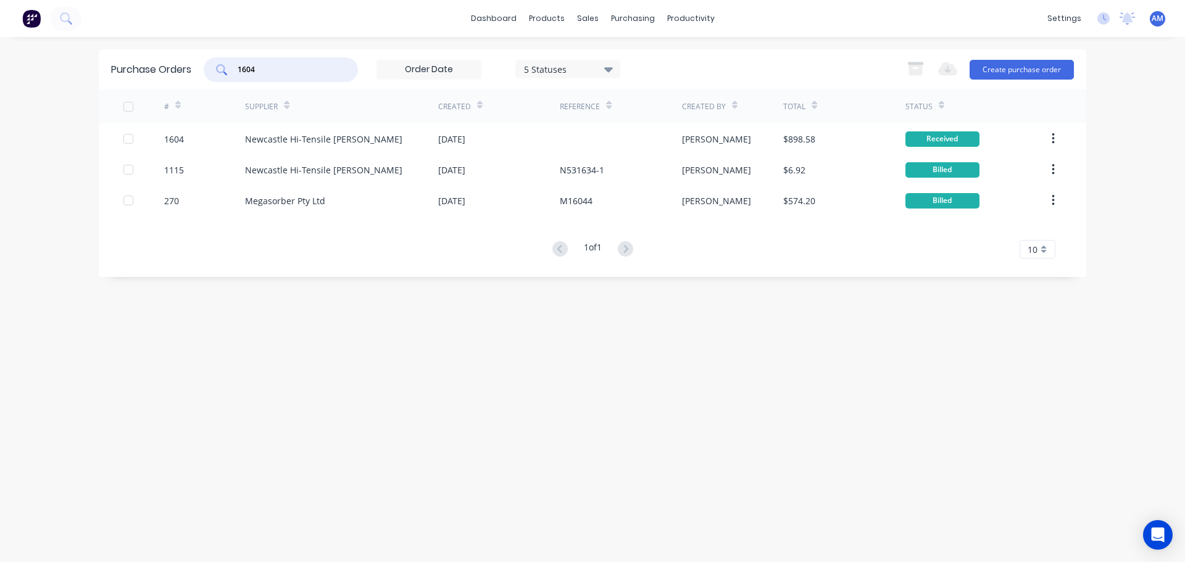
drag, startPoint x: 270, startPoint y: 67, endPoint x: 236, endPoint y: 67, distance: 33.9
click at [236, 67] on div "1604" at bounding box center [281, 69] width 154 height 25
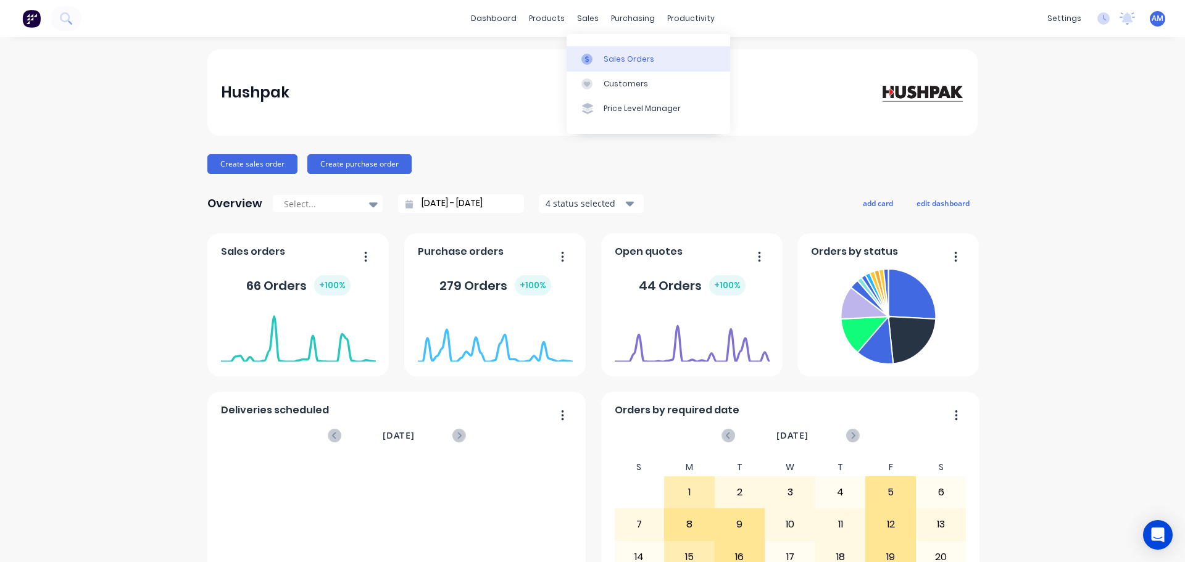
click at [617, 55] on div "Sales Orders" at bounding box center [629, 59] width 51 height 11
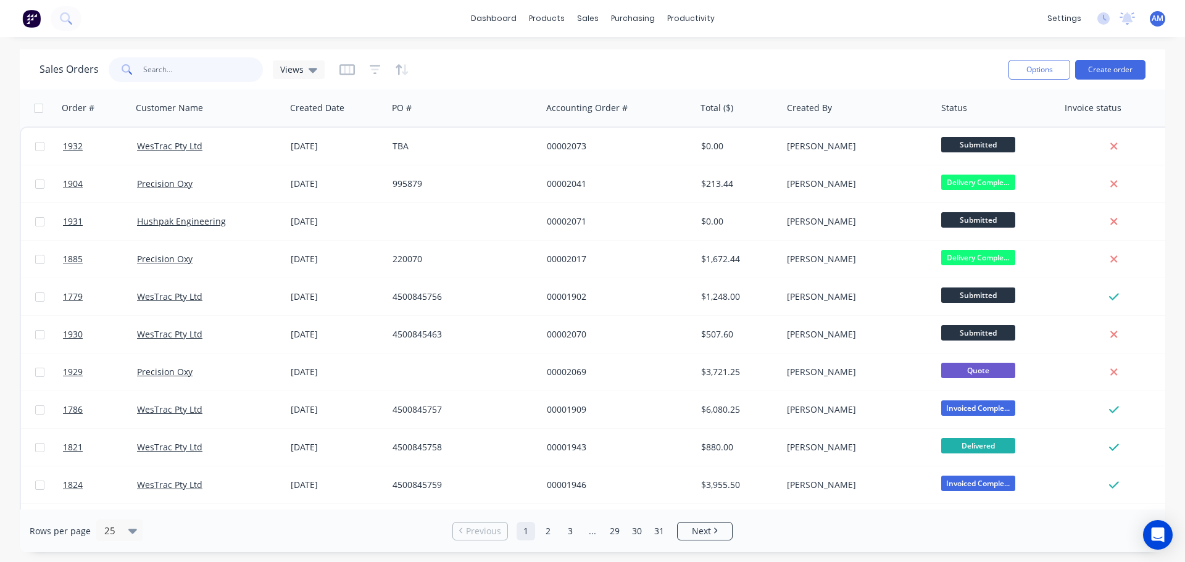
click at [155, 69] on input "text" at bounding box center [203, 69] width 120 height 25
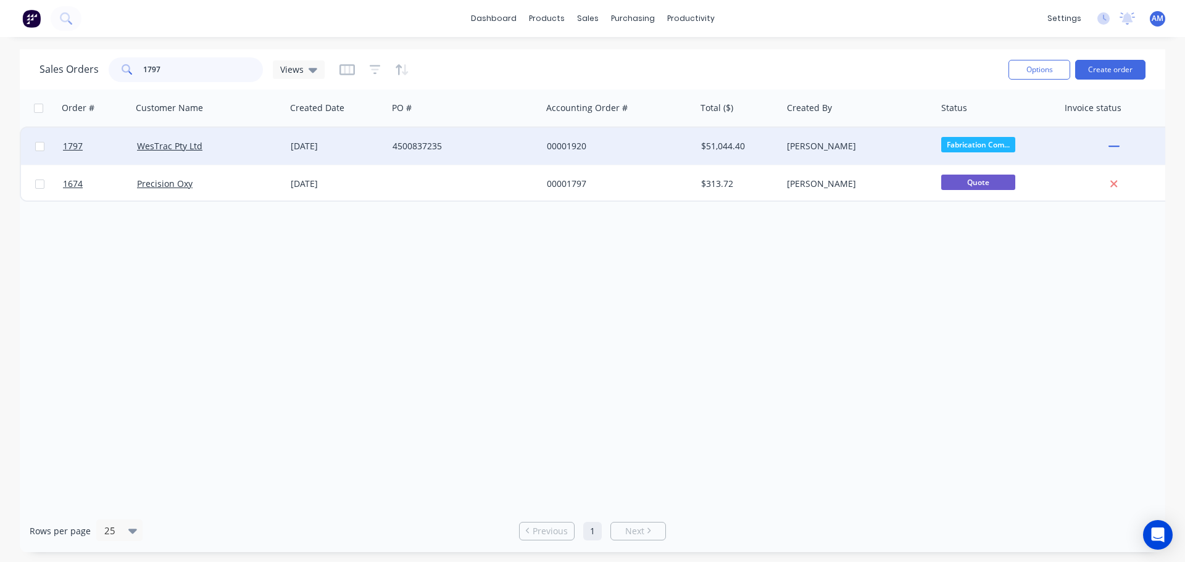
type input "1797"
click at [413, 143] on div "4500837235" at bounding box center [460, 146] width 137 height 12
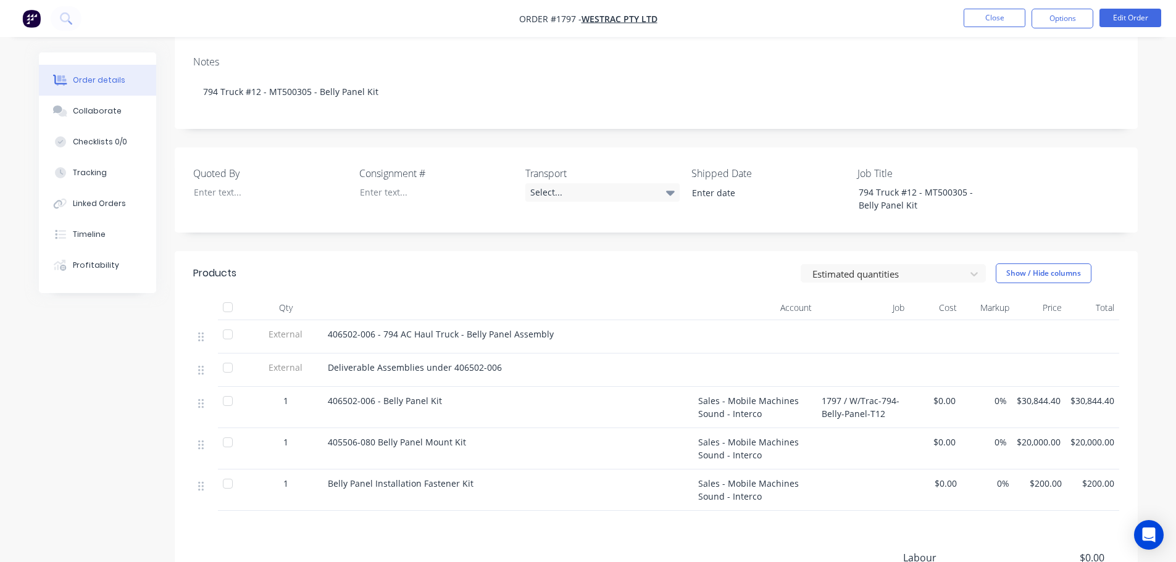
scroll to position [247, 0]
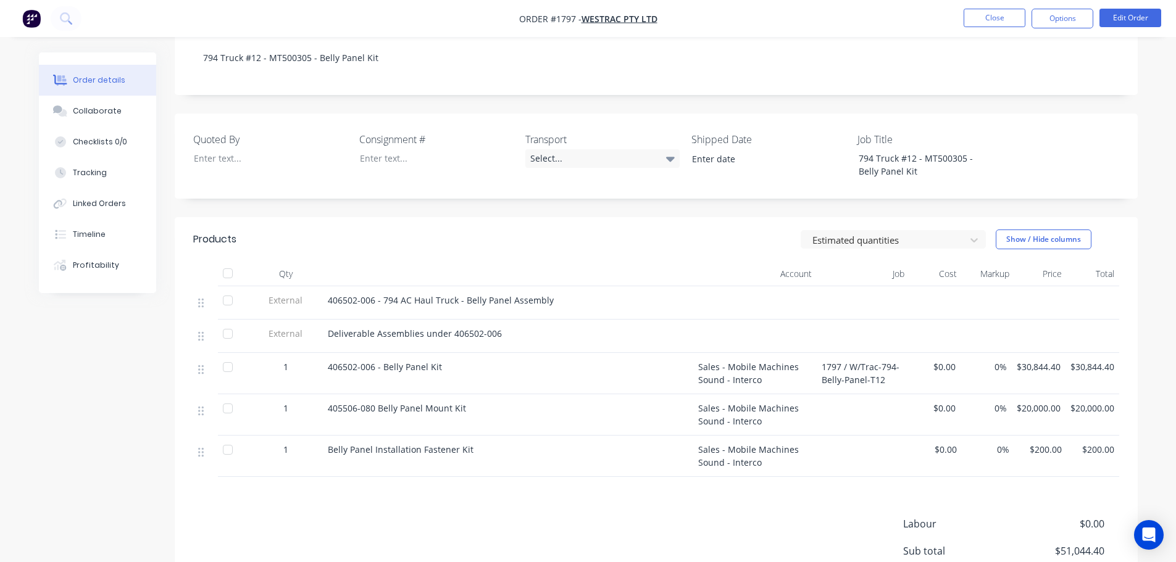
drag, startPoint x: 476, startPoint y: 434, endPoint x: 331, endPoint y: 430, distance: 145.1
click at [331, 443] on div "Belly Panel Installation Fastener Kit" at bounding box center [508, 449] width 360 height 13
copy span "Belly Panel Installation Fastener Kit"
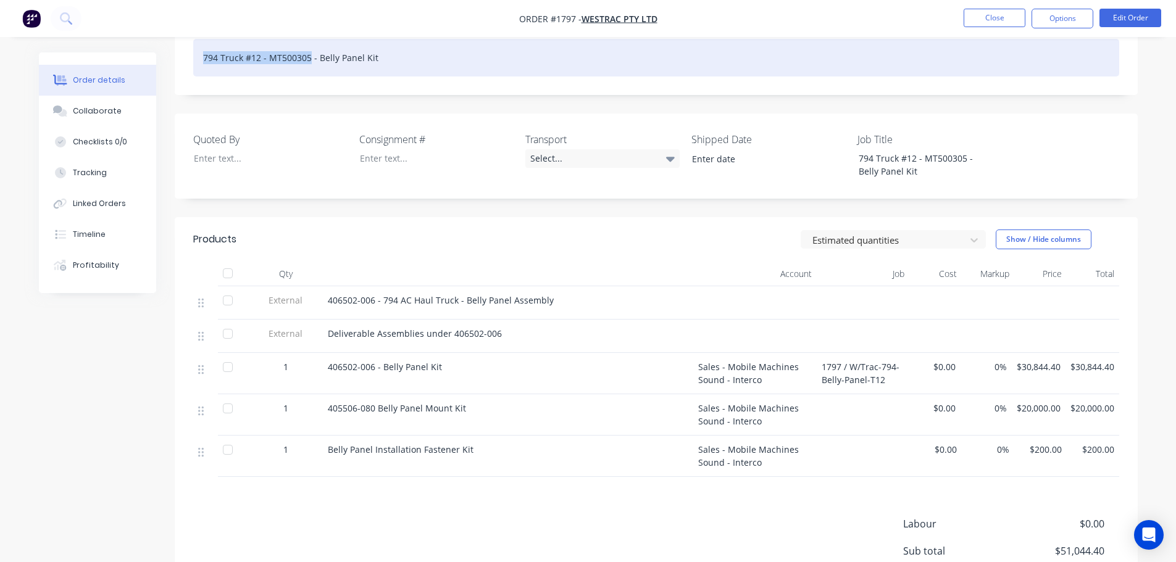
drag, startPoint x: 310, startPoint y: 41, endPoint x: 199, endPoint y: 43, distance: 110.5
click at [199, 43] on div "794 Truck #12 - MT500305 - Belly Panel Kit" at bounding box center [656, 58] width 926 height 38
copy div "794 Truck #12 - MT500305"
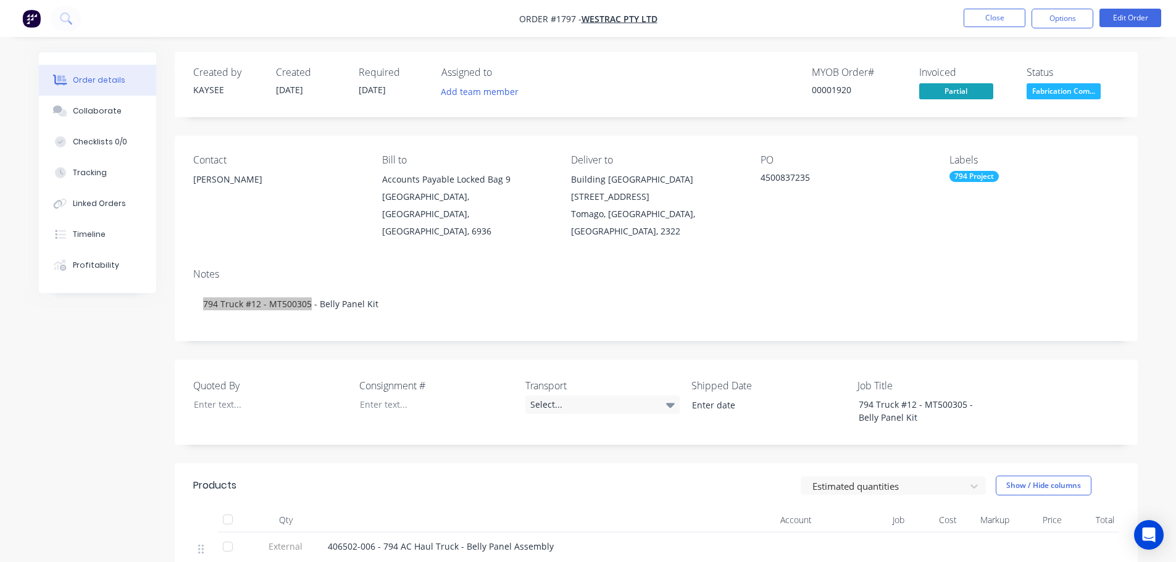
scroll to position [0, 0]
drag, startPoint x: 811, startPoint y: 175, endPoint x: 760, endPoint y: 181, distance: 50.9
click at [760, 181] on div "4500837235" at bounding box center [837, 180] width 154 height 17
copy div "4500837235"
click at [982, 15] on button "Close" at bounding box center [994, 18] width 62 height 19
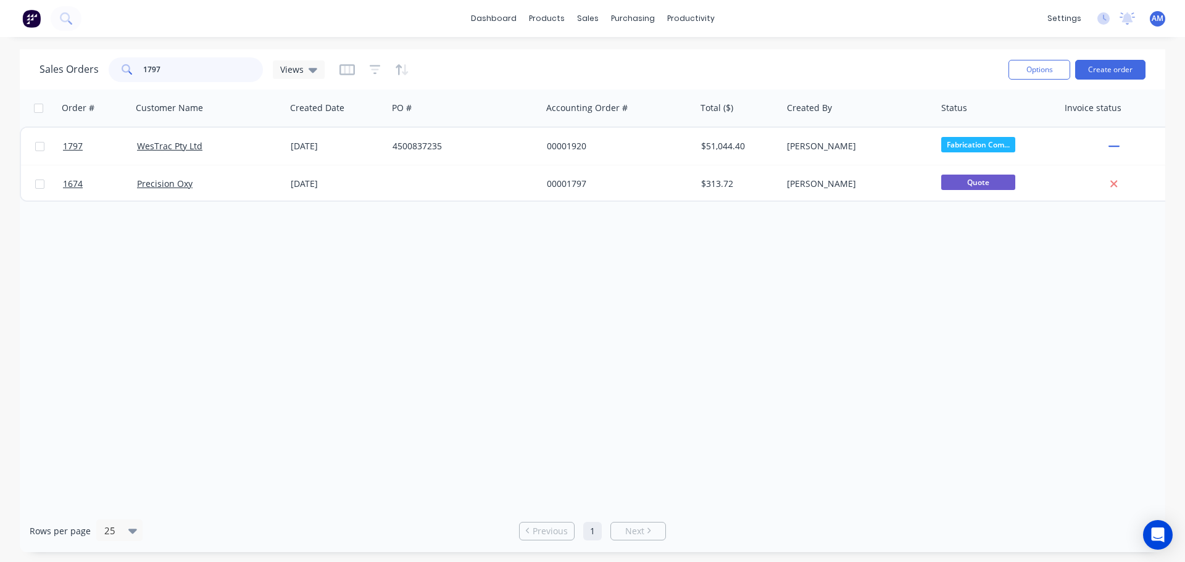
drag, startPoint x: 162, startPoint y: 72, endPoint x: 135, endPoint y: 68, distance: 26.9
click at [135, 68] on div "1797" at bounding box center [186, 69] width 154 height 25
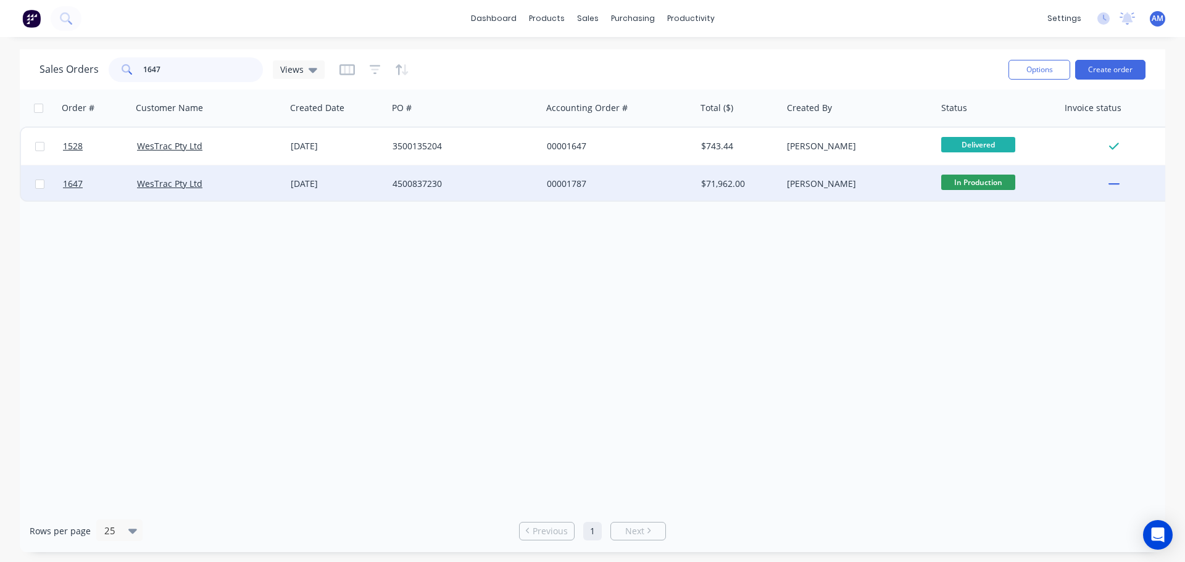
type input "1647"
click at [582, 181] on div "00001787" at bounding box center [615, 184] width 137 height 12
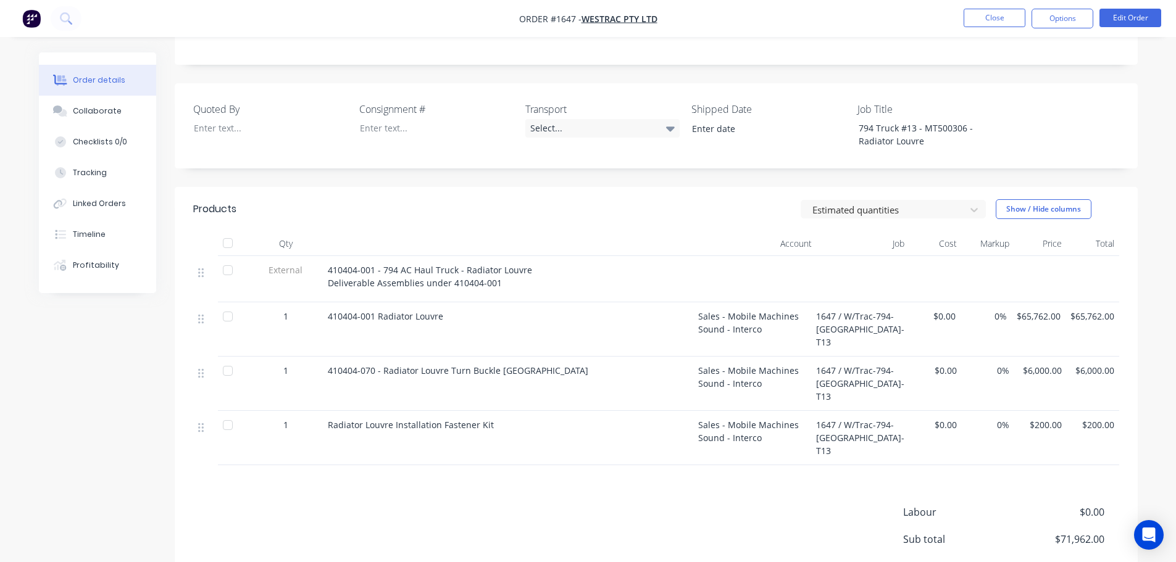
scroll to position [282, 0]
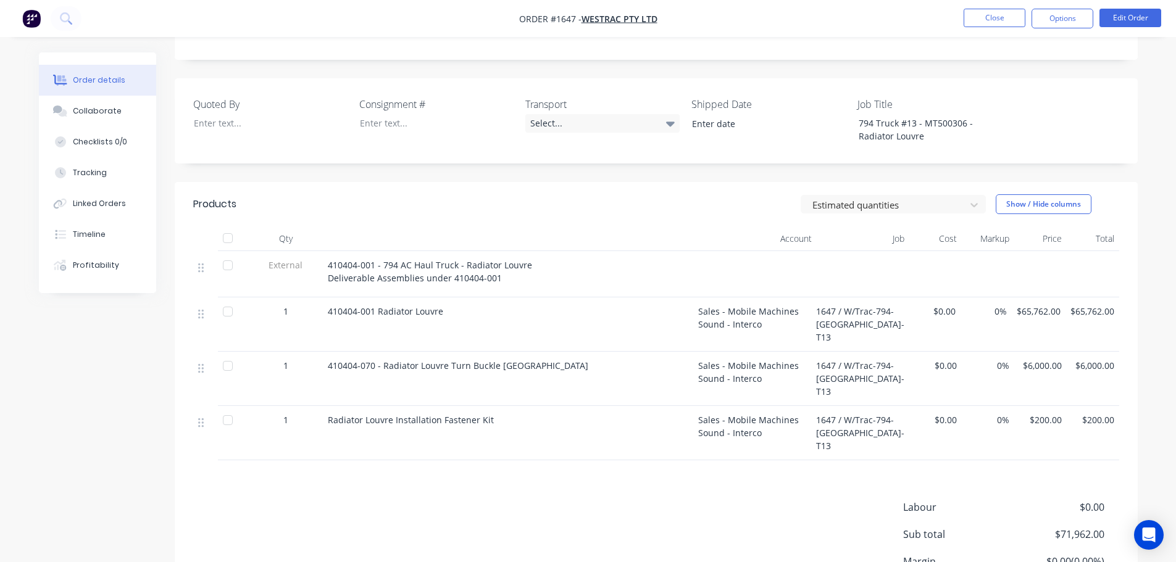
drag, startPoint x: 497, startPoint y: 379, endPoint x: 326, endPoint y: 380, distance: 170.3
click at [326, 406] on div "Radiator Louvre Installation Fastener Kit" at bounding box center [508, 433] width 370 height 54
copy span "Radiator Louvre Installation Fastener Kit"
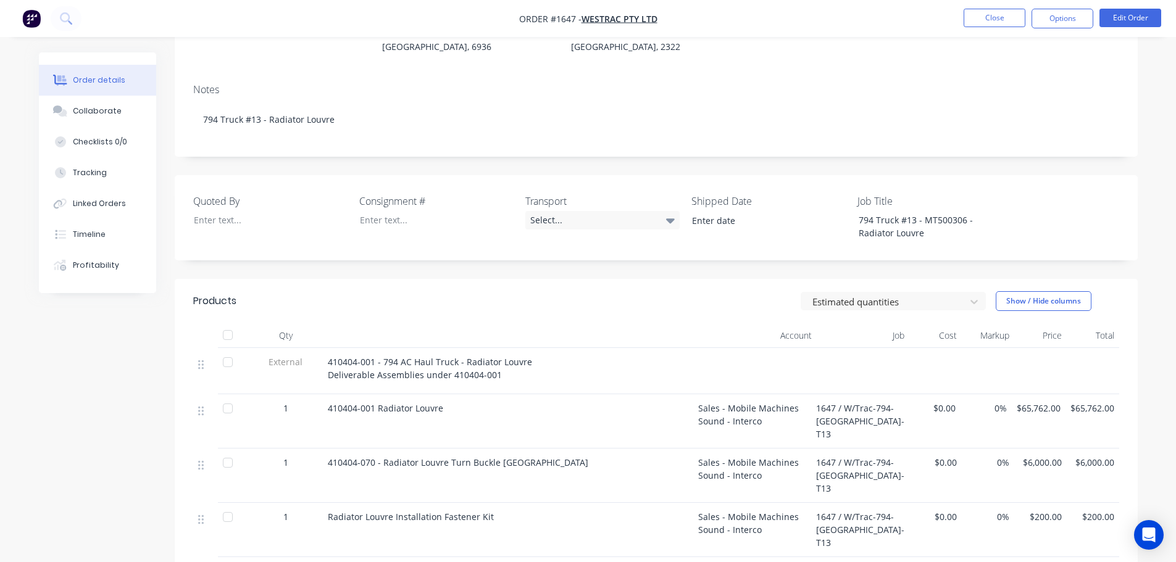
scroll to position [35, 0]
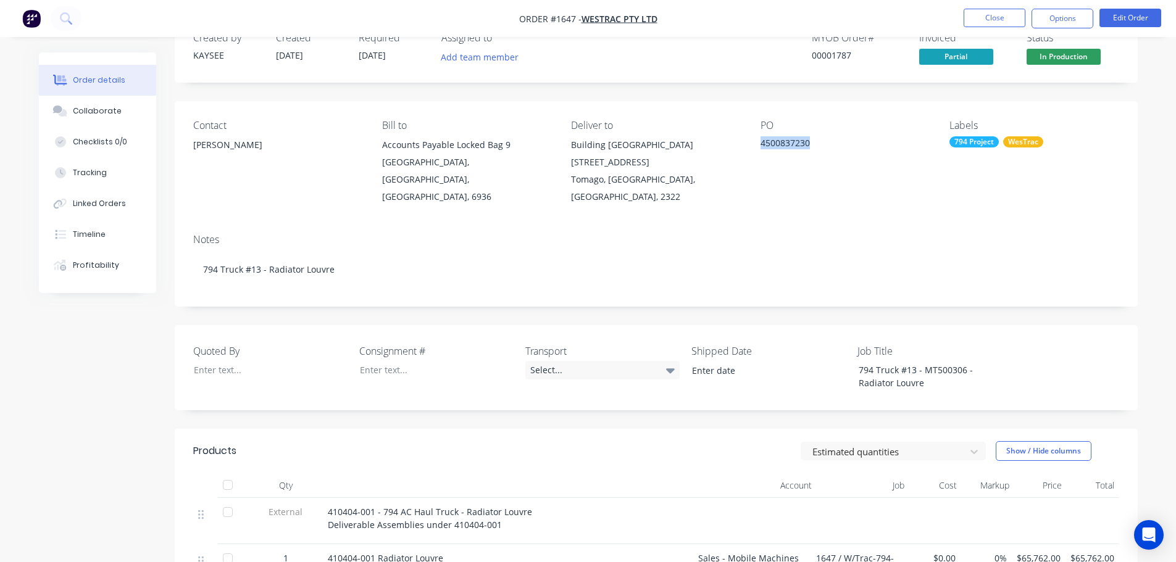
drag, startPoint x: 810, startPoint y: 143, endPoint x: 762, endPoint y: 144, distance: 48.1
click at [762, 144] on div "4500837230" at bounding box center [837, 144] width 154 height 17
copy div "4500837230"
click at [988, 13] on button "Close" at bounding box center [994, 18] width 62 height 19
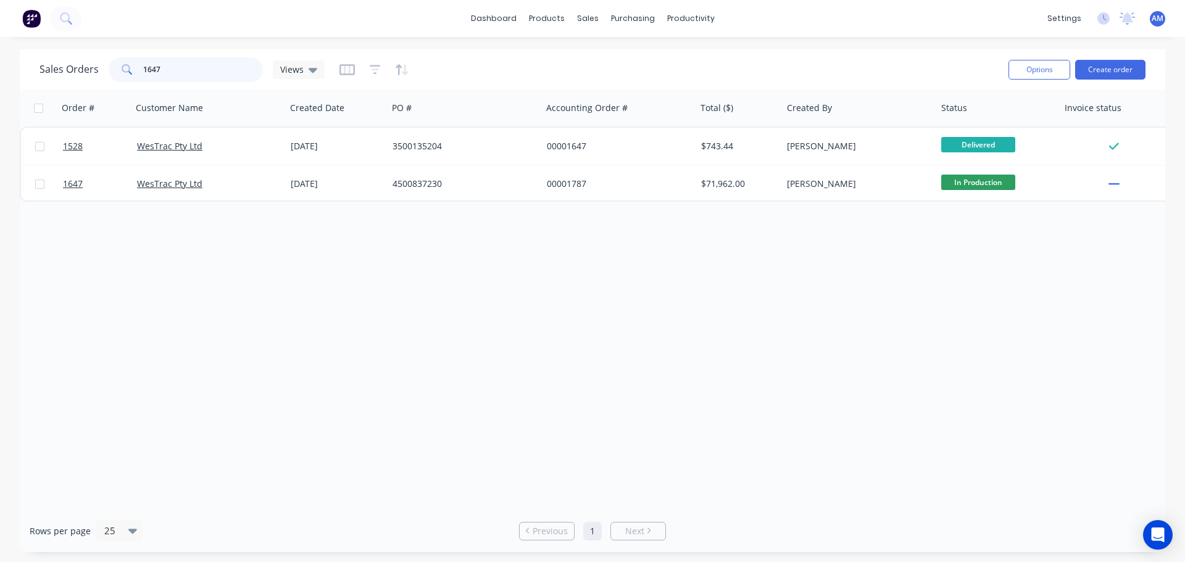
drag, startPoint x: 163, startPoint y: 67, endPoint x: 125, endPoint y: 68, distance: 38.3
click at [125, 68] on div "1647" at bounding box center [186, 69] width 154 height 25
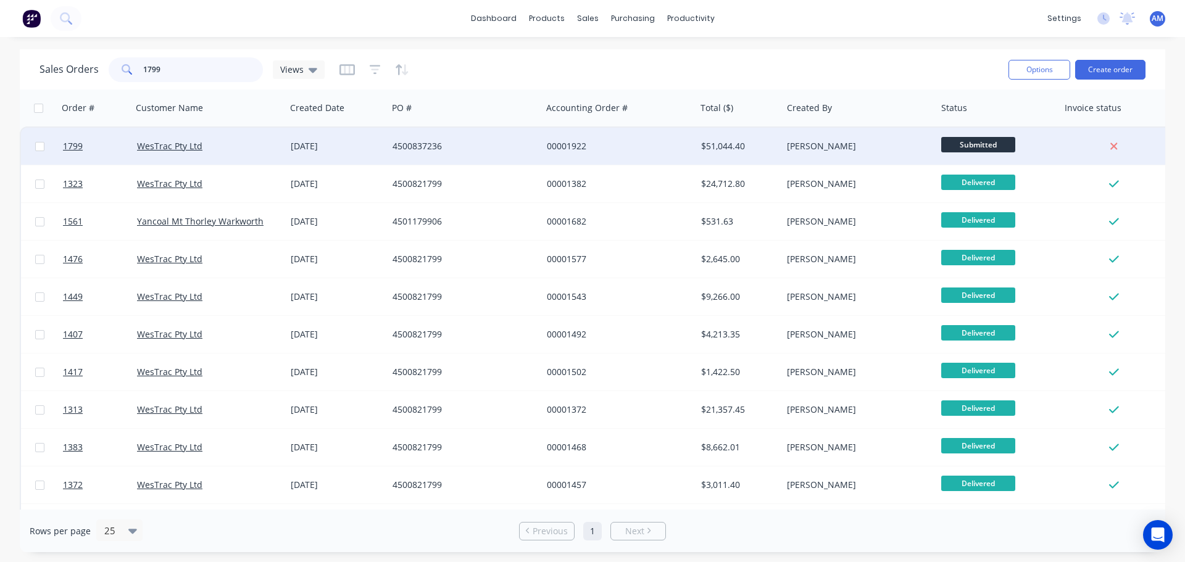
type input "1799"
click at [424, 141] on div "4500837236" at bounding box center [460, 146] width 137 height 12
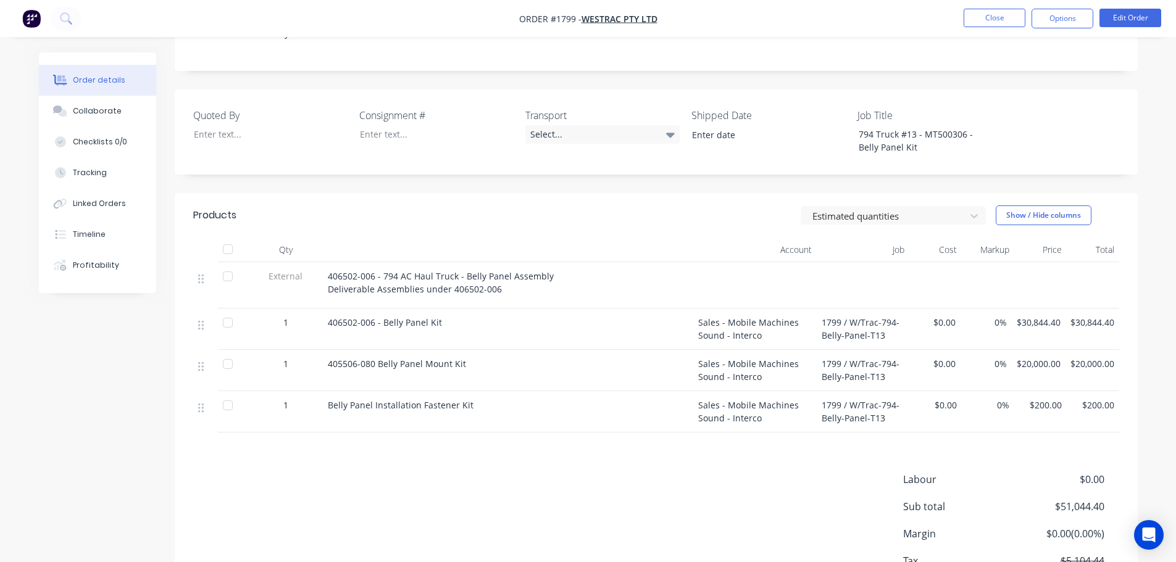
scroll to position [309, 0]
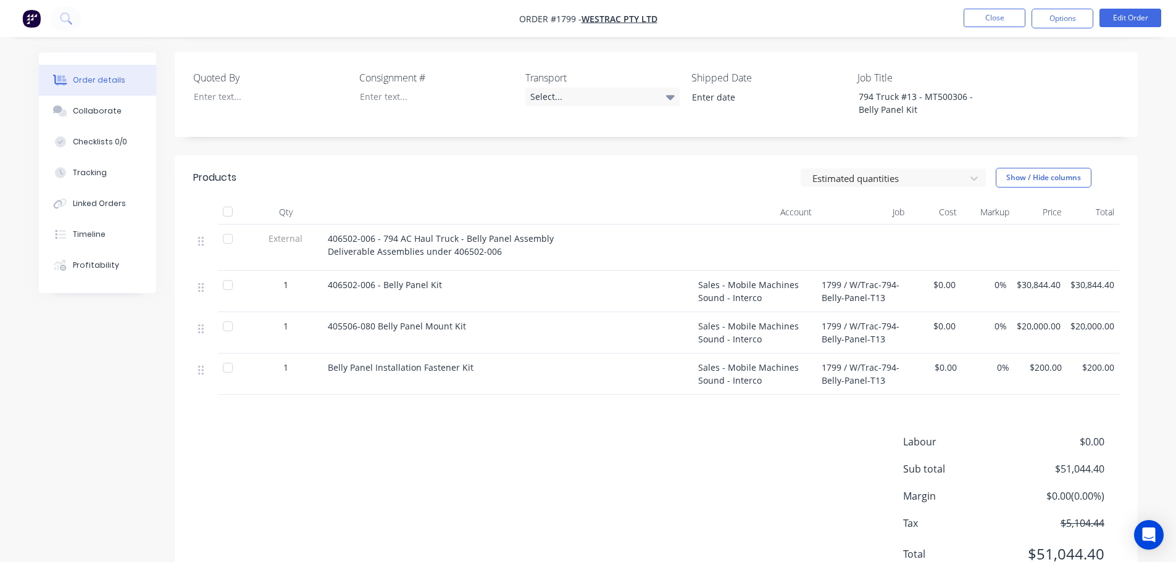
drag, startPoint x: 479, startPoint y: 349, endPoint x: 326, endPoint y: 358, distance: 153.9
click at [326, 358] on div "Belly Panel Installation Fastener Kit" at bounding box center [508, 374] width 370 height 41
copy span "Belly Panel Installation Fastener Kit"
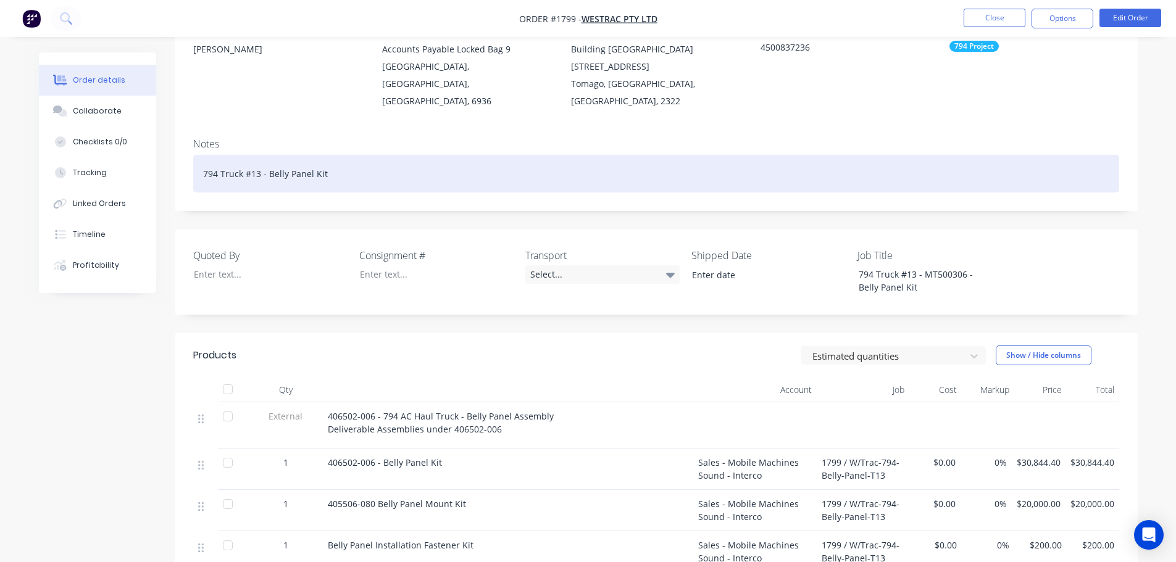
scroll to position [62, 0]
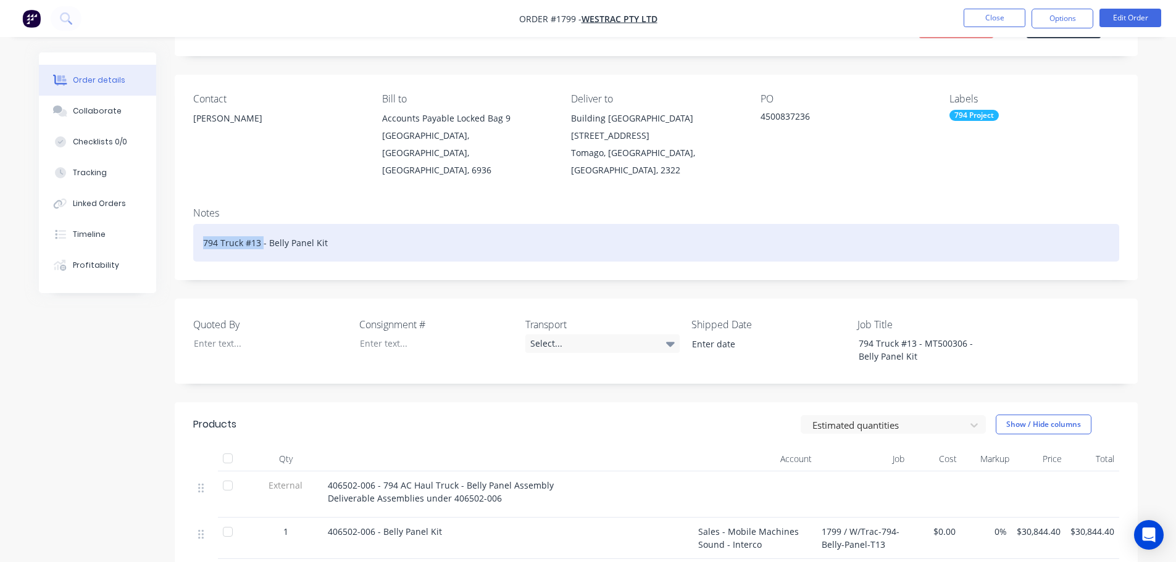
drag, startPoint x: 262, startPoint y: 224, endPoint x: 201, endPoint y: 222, distance: 61.1
click at [201, 224] on div "794 Truck #13 - Belly Panel Kit" at bounding box center [656, 243] width 926 height 38
copy div "794 Truck #13"
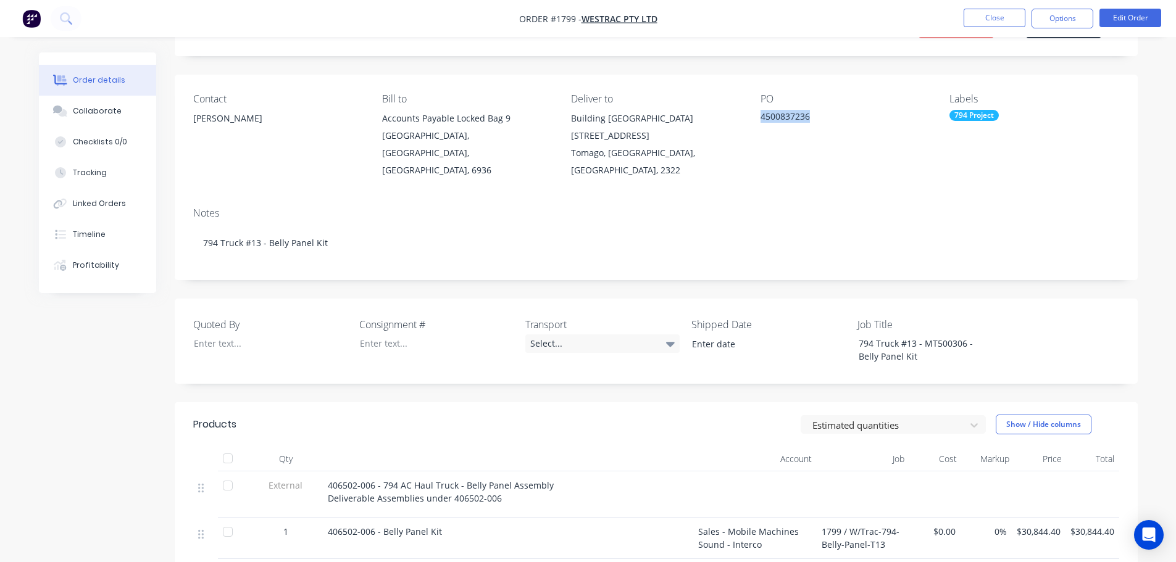
drag, startPoint x: 816, startPoint y: 117, endPoint x: 758, endPoint y: 111, distance: 58.9
click at [758, 111] on div "Contact Richard Lofberg Bill to Accounts Payable Locked Bag 9 MIDLAND, Western …" at bounding box center [656, 136] width 963 height 123
copy div "4500837236"
click at [994, 16] on button "Close" at bounding box center [994, 18] width 62 height 19
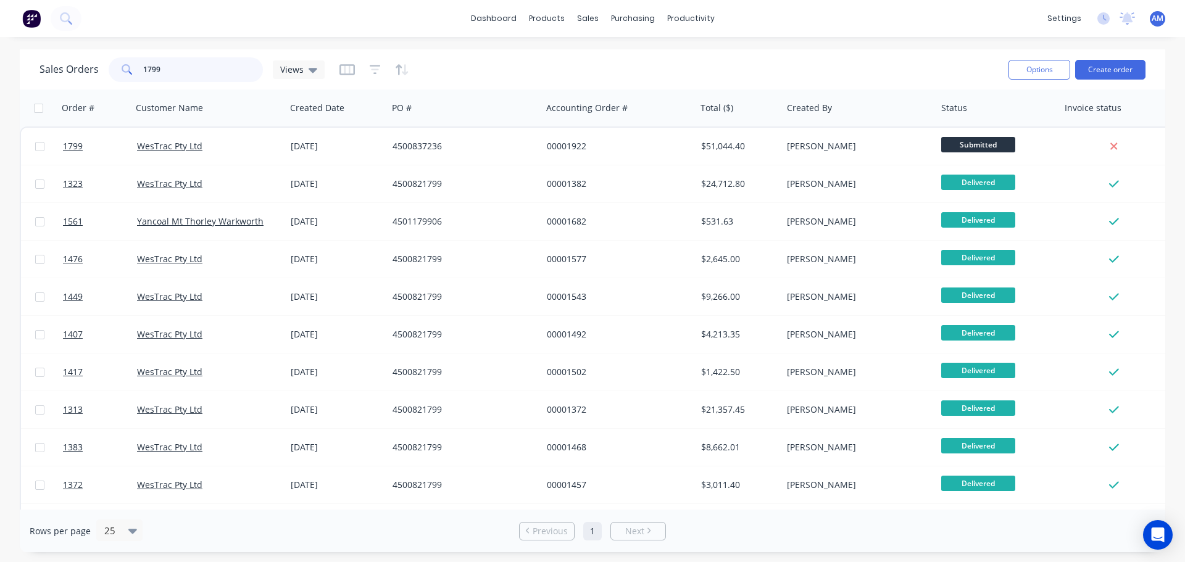
drag, startPoint x: 159, startPoint y: 68, endPoint x: 133, endPoint y: 70, distance: 26.0
click at [133, 70] on div "1799" at bounding box center [186, 69] width 154 height 25
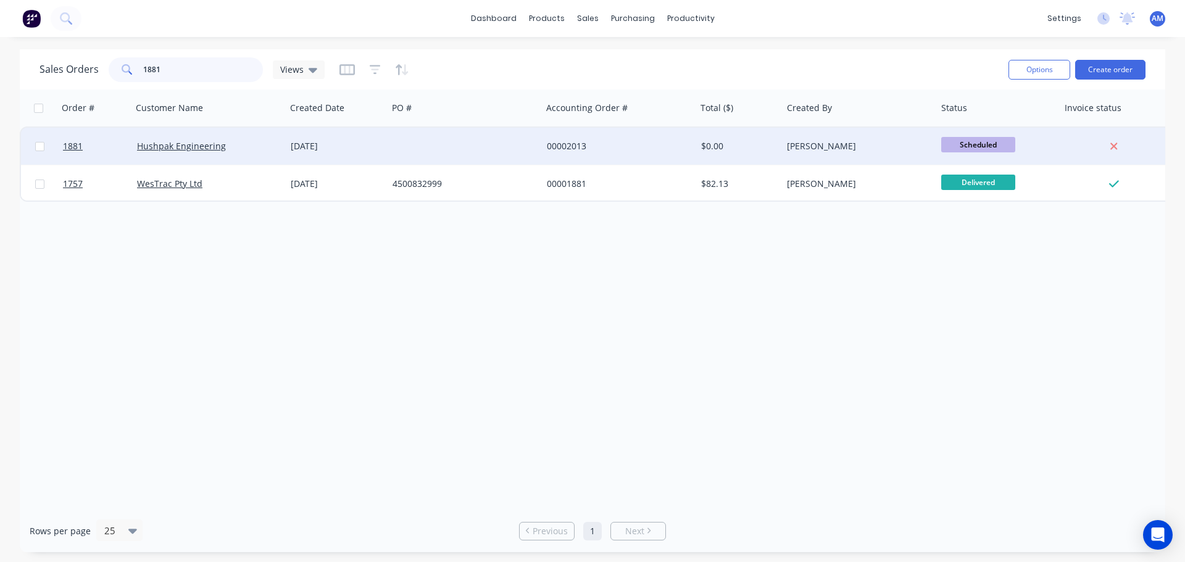
type input "1881"
click at [575, 142] on div "00002013" at bounding box center [615, 146] width 137 height 12
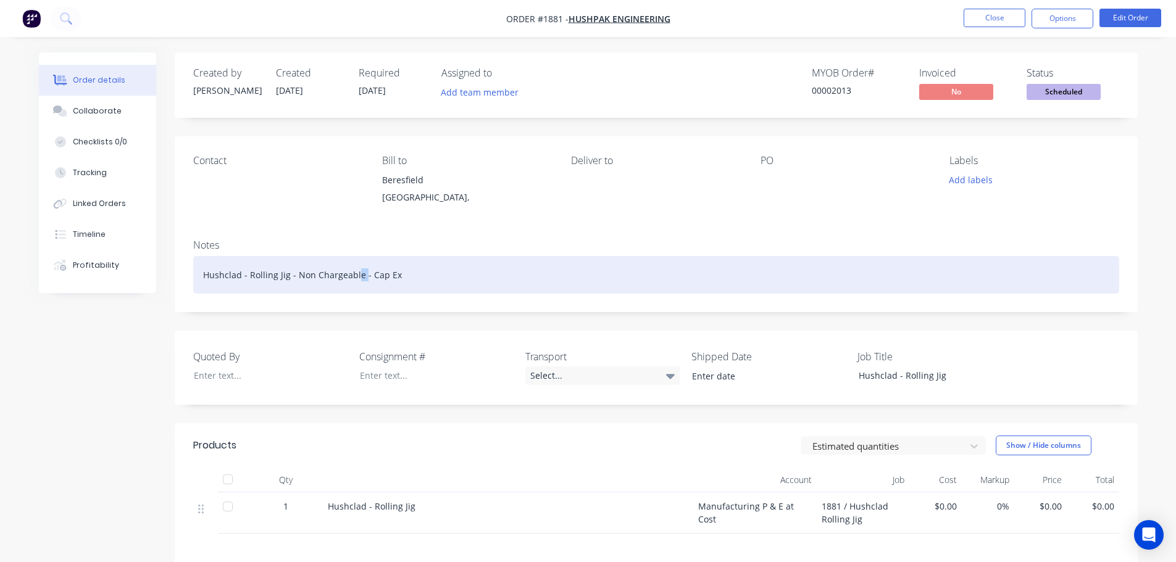
click at [355, 274] on div "Hushclad - Rolling Jig - Non Chargeable - Cap Ex" at bounding box center [656, 275] width 926 height 38
drag, startPoint x: 288, startPoint y: 280, endPoint x: 196, endPoint y: 272, distance: 92.9
click at [196, 272] on div "Hushclad - Rolling Jig - Non Chargeable - Cap Ex" at bounding box center [656, 275] width 926 height 38
copy div "Hushclad - Rolling Jig"
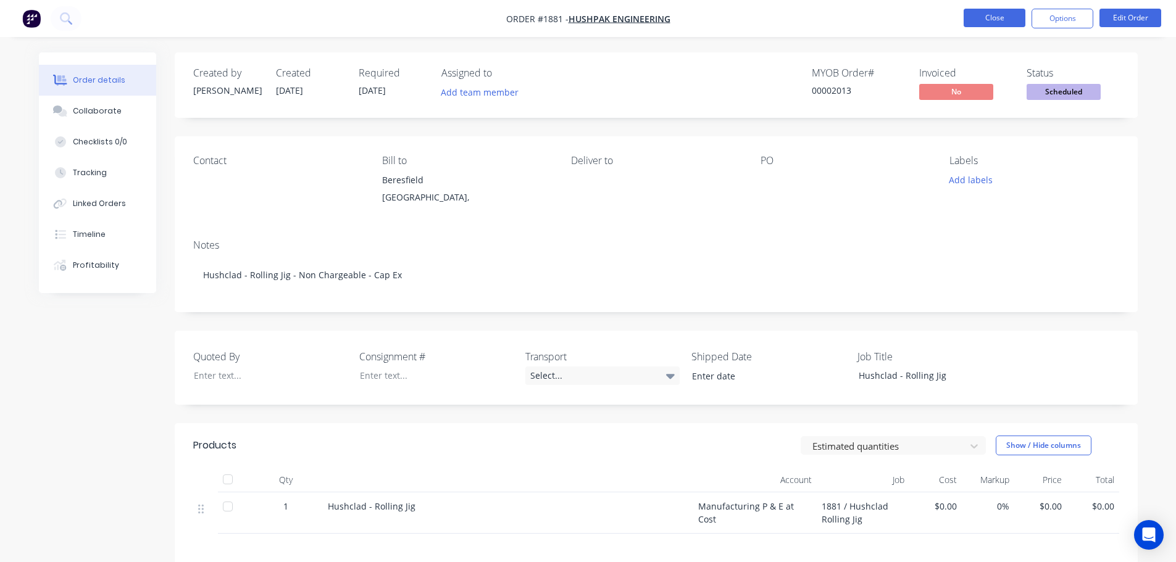
click at [997, 17] on button "Close" at bounding box center [994, 18] width 62 height 19
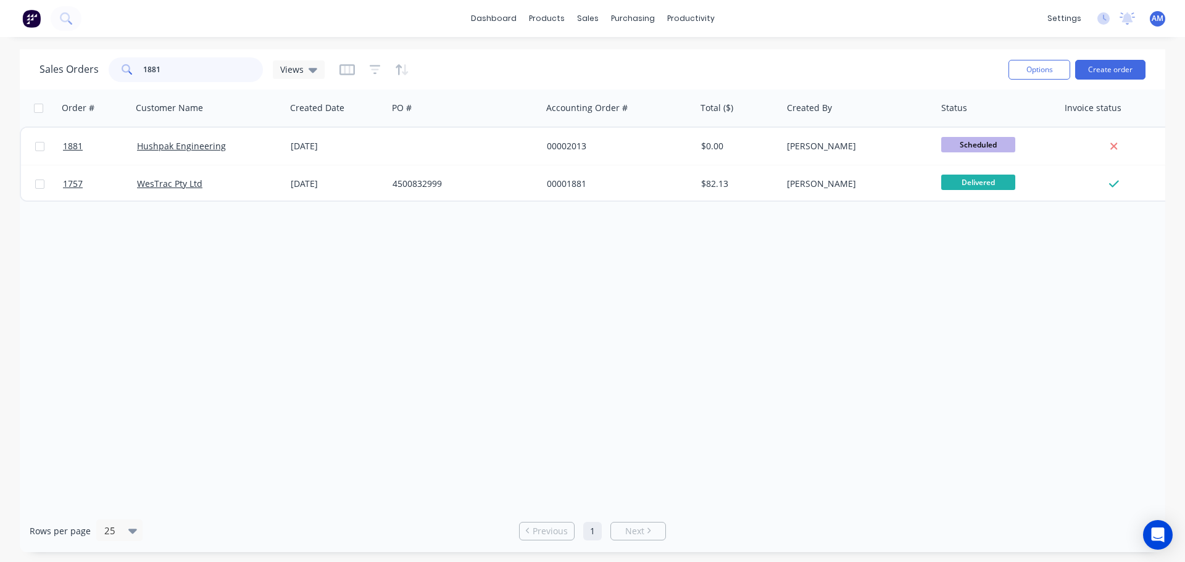
drag, startPoint x: 193, startPoint y: 65, endPoint x: 138, endPoint y: 66, distance: 55.5
click at [137, 66] on div "1881" at bounding box center [186, 69] width 154 height 25
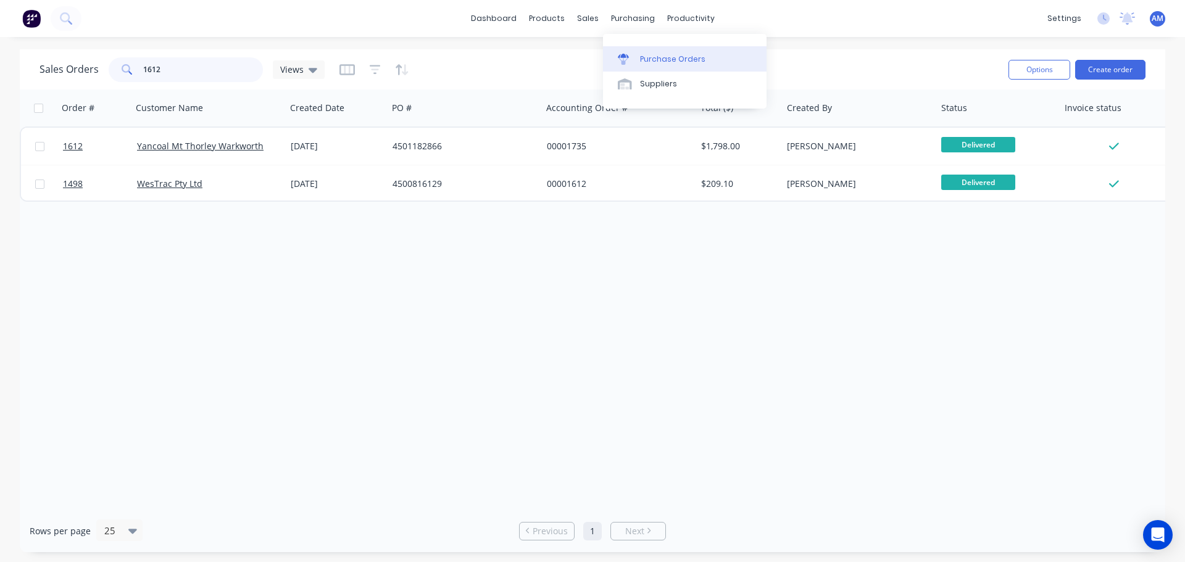
type input "1612"
click at [658, 61] on div "Purchase Orders" at bounding box center [672, 59] width 65 height 11
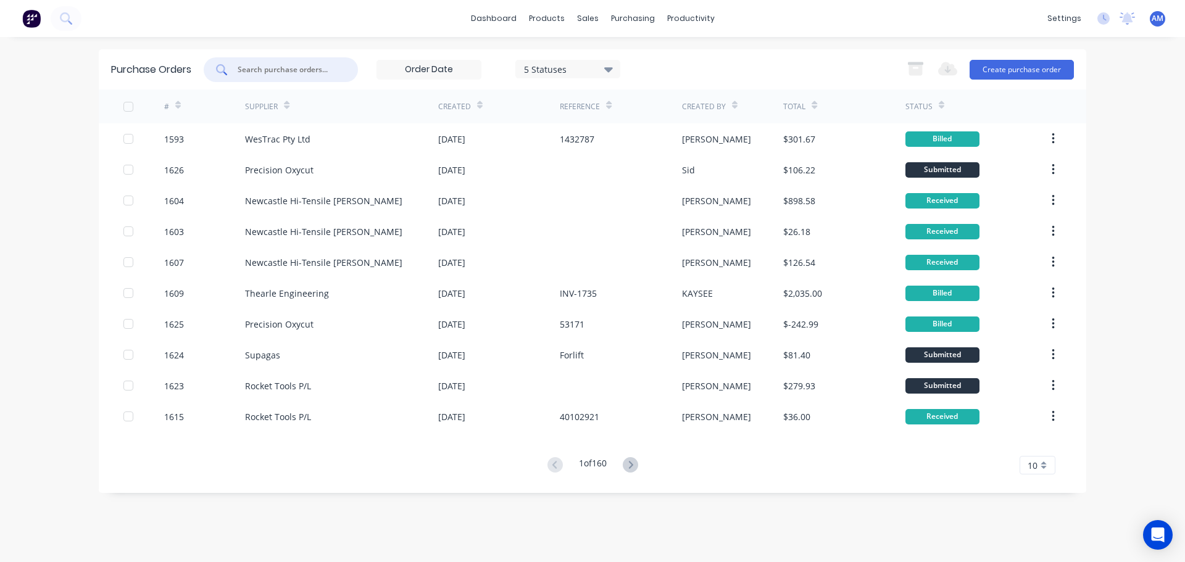
click at [302, 67] on input "text" at bounding box center [287, 70] width 102 height 12
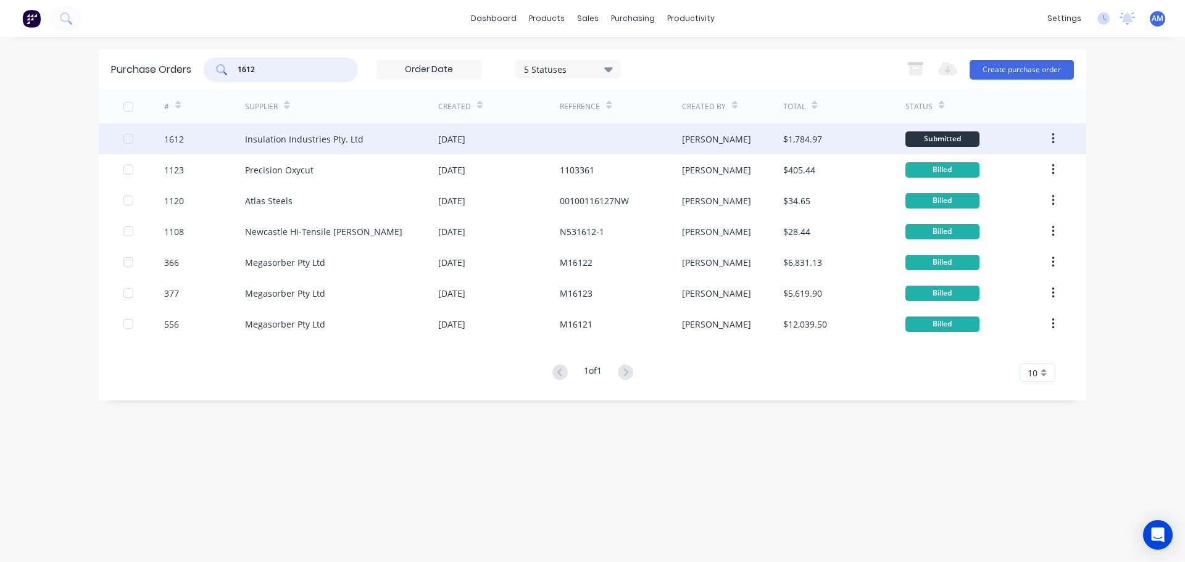
type input "1612"
click at [330, 135] on div "Insulation Industries Pty. Ltd" at bounding box center [304, 139] width 118 height 13
